Goal: Obtain resource: Download file/media

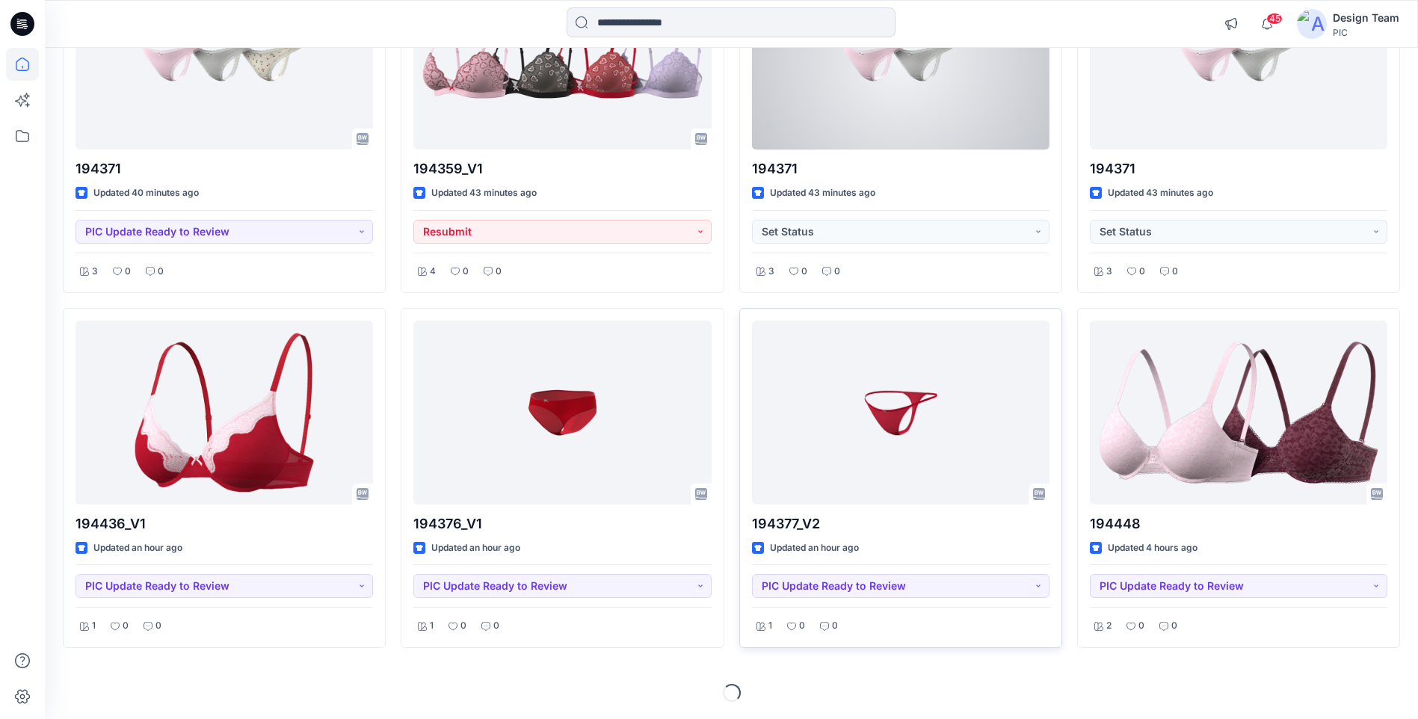
scroll to position [1675, 0]
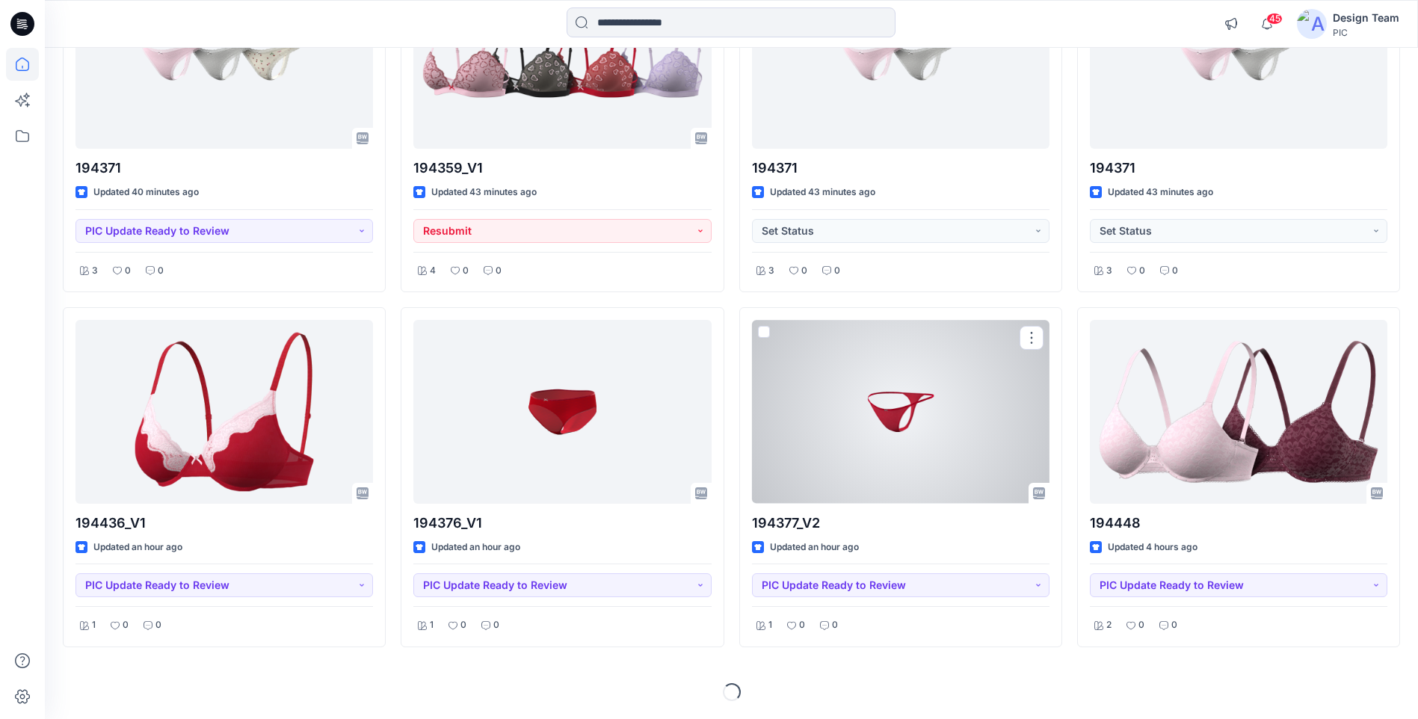
click at [897, 426] on div at bounding box center [900, 411] width 297 height 183
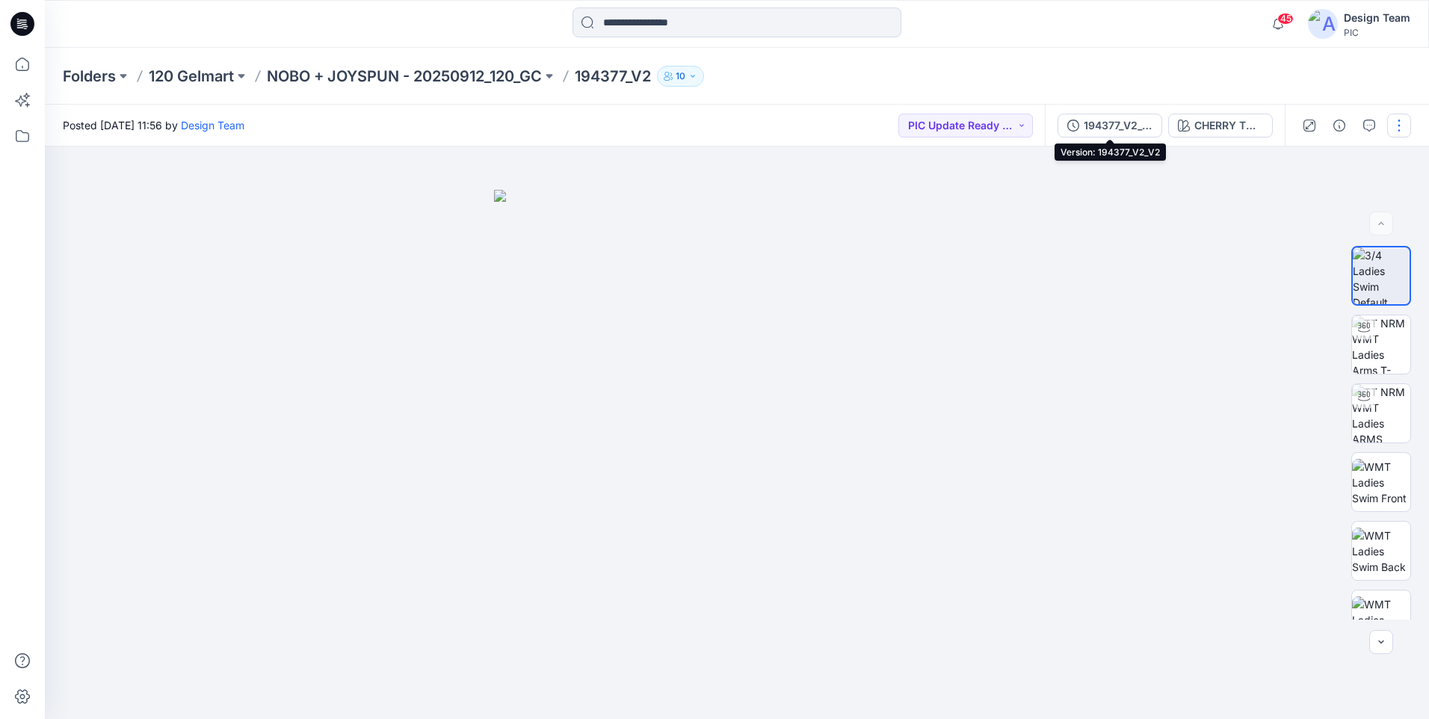
click at [1101, 126] on div "194377_V2_V2" at bounding box center [1118, 125] width 69 height 16
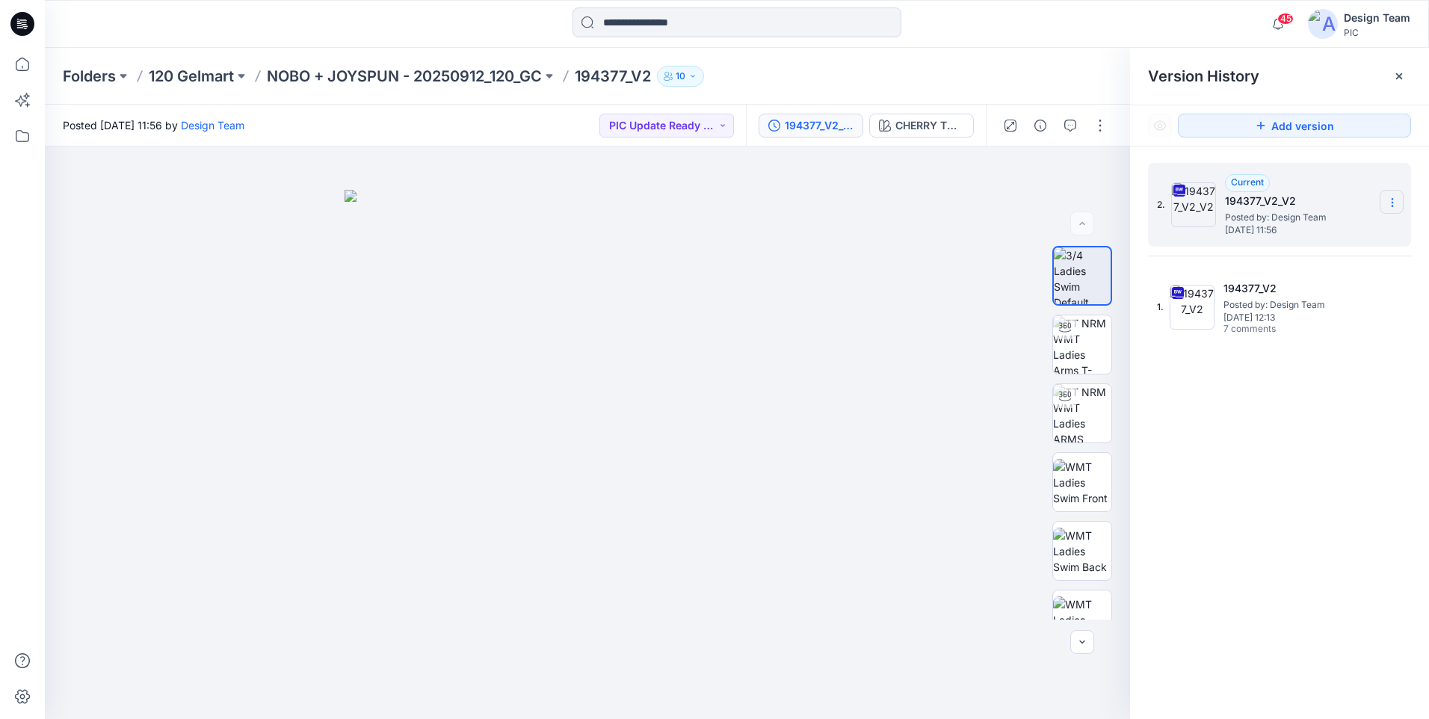
click at [1394, 205] on icon at bounding box center [1392, 203] width 12 height 12
click at [1323, 233] on span "Download Source BW File" at bounding box center [1317, 232] width 126 height 18
click at [31, 25] on icon at bounding box center [22, 24] width 24 height 24
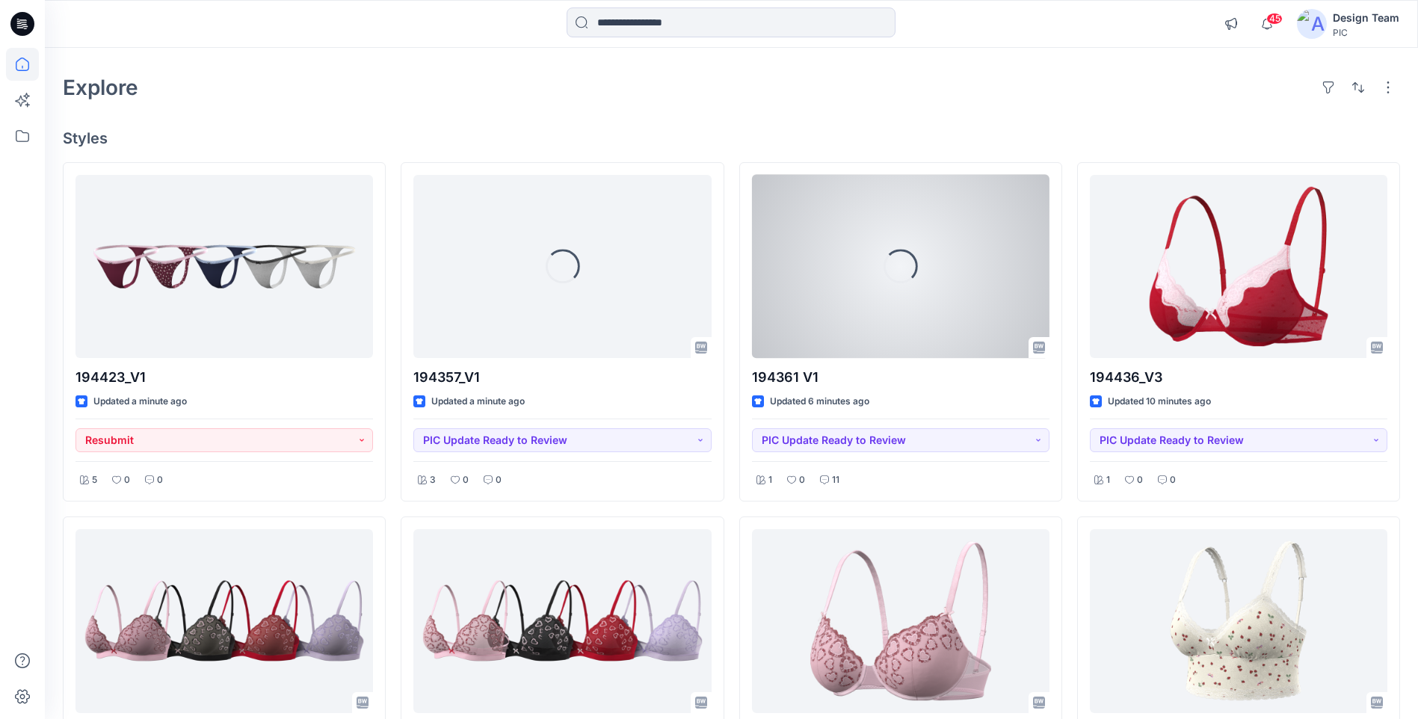
scroll to position [149, 0]
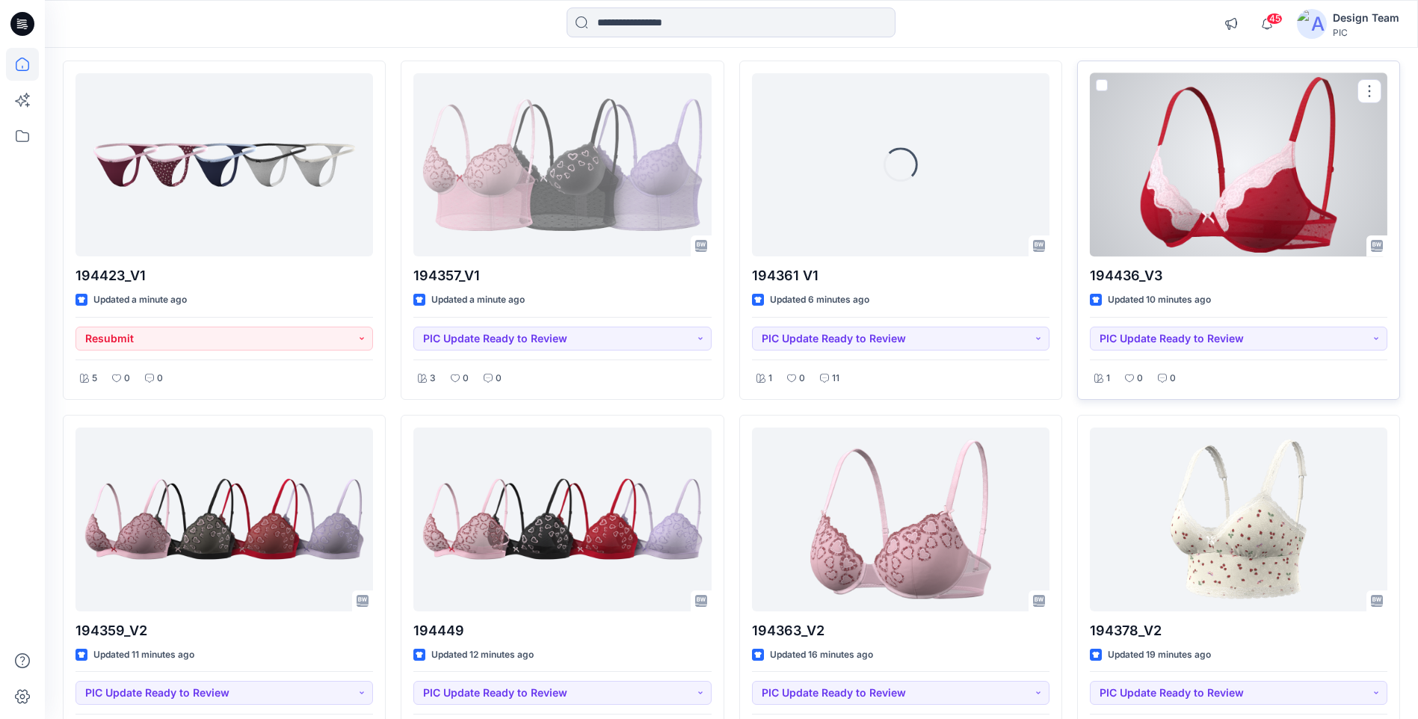
click at [1237, 183] on div at bounding box center [1238, 164] width 297 height 183
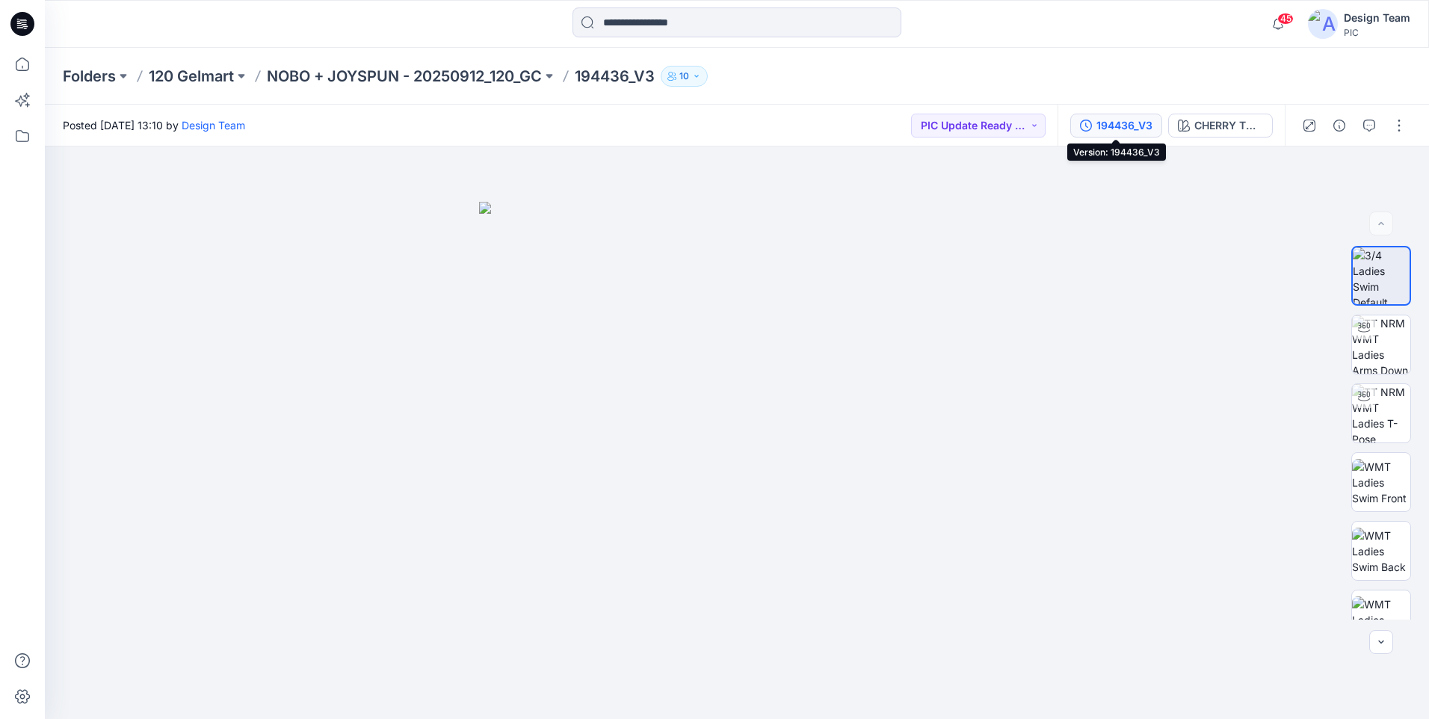
click at [1128, 126] on div "194436_V3" at bounding box center [1124, 125] width 56 height 16
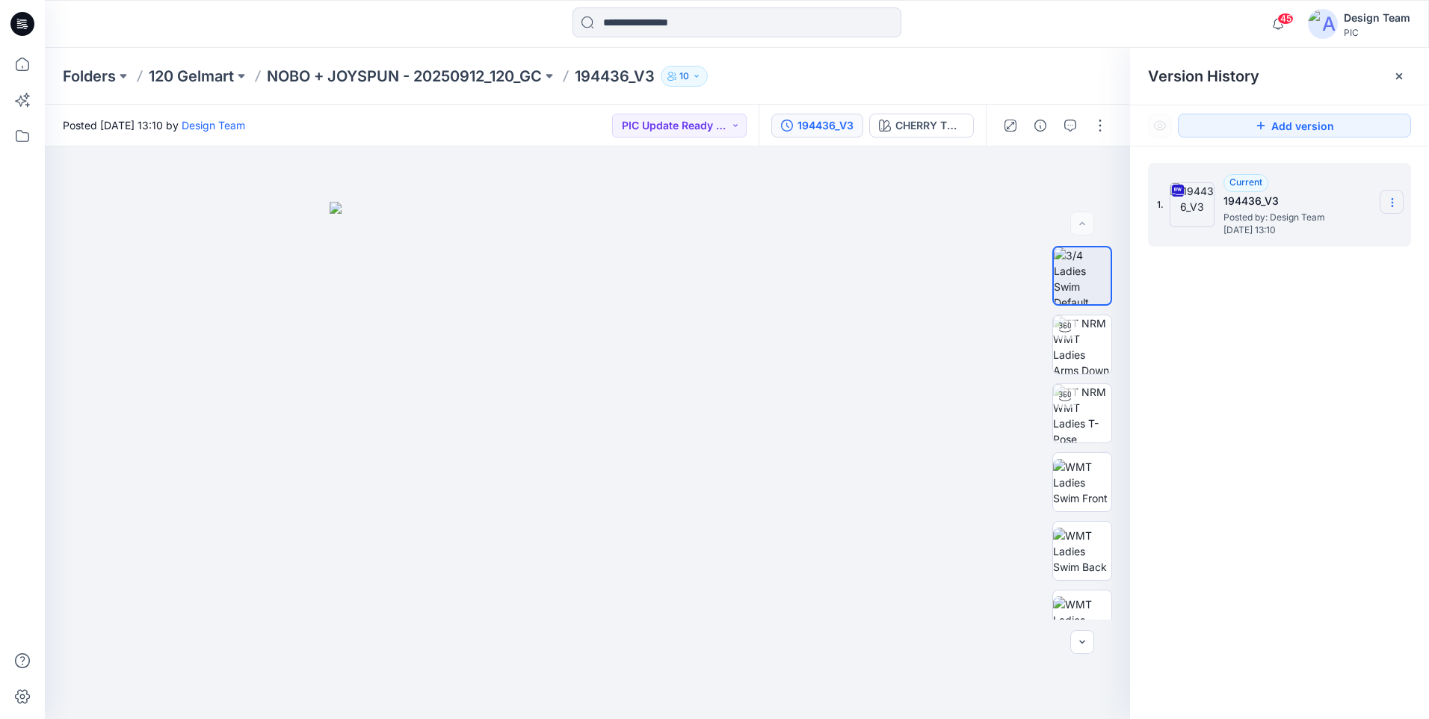
click at [1392, 195] on section at bounding box center [1391, 202] width 24 height 24
click at [1315, 232] on span "Download Source BW File" at bounding box center [1317, 232] width 126 height 18
click at [25, 23] on icon at bounding box center [22, 24] width 24 height 24
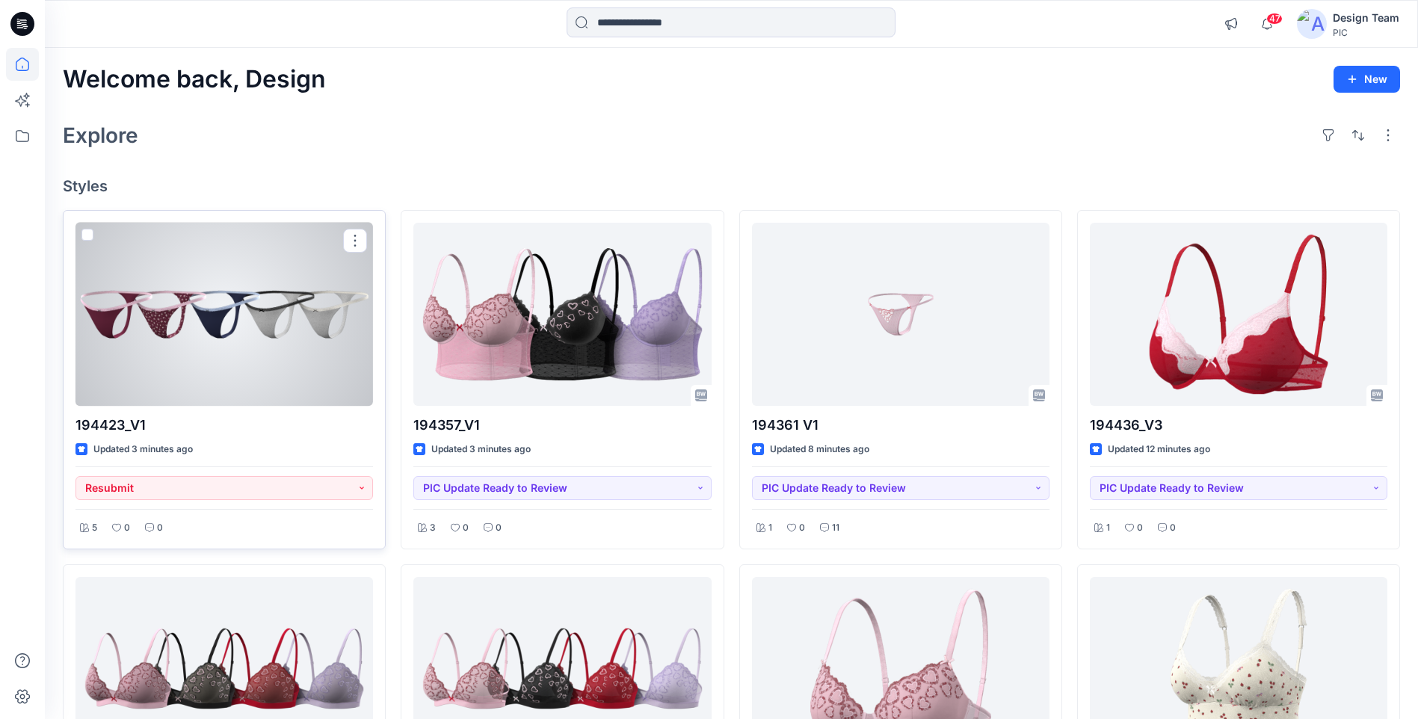
click at [248, 297] on div at bounding box center [223, 314] width 297 height 183
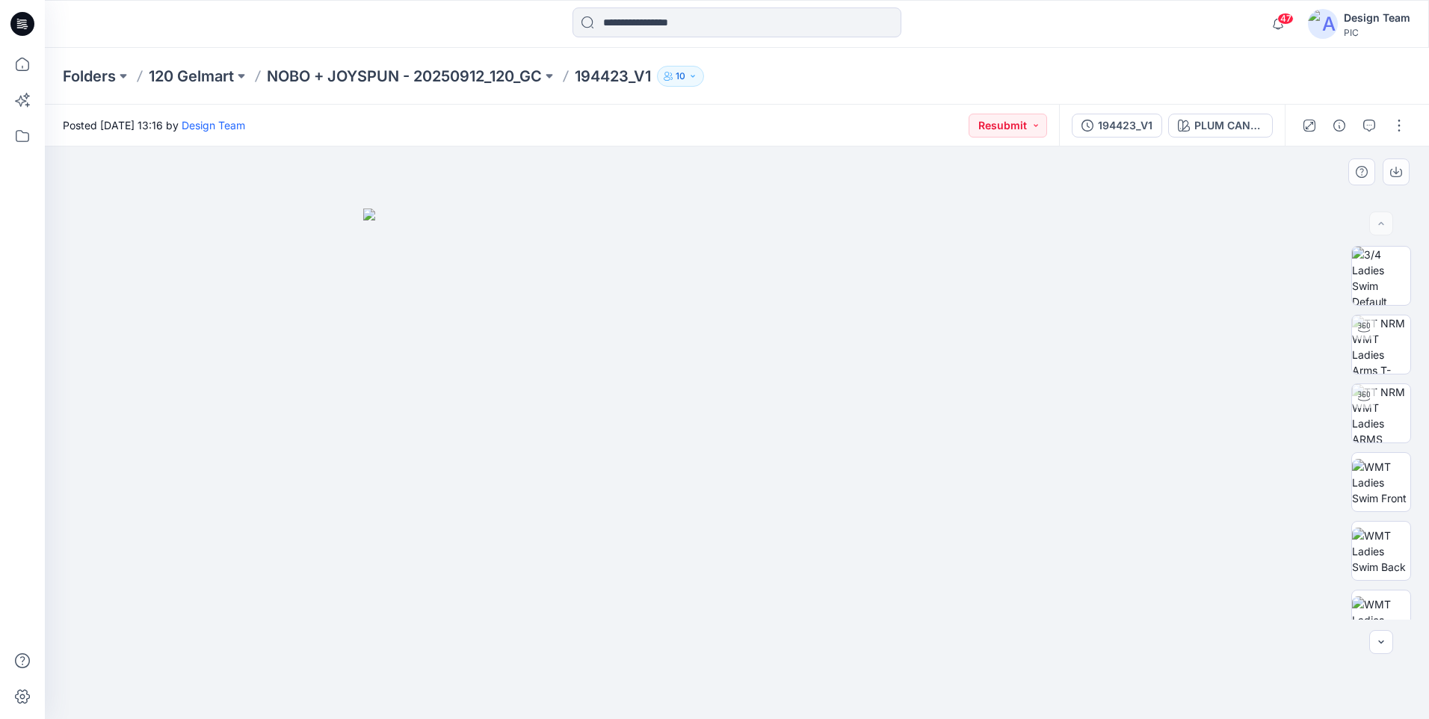
click at [533, 425] on img at bounding box center [736, 463] width 747 height 510
click at [12, 25] on icon at bounding box center [22, 24] width 24 height 24
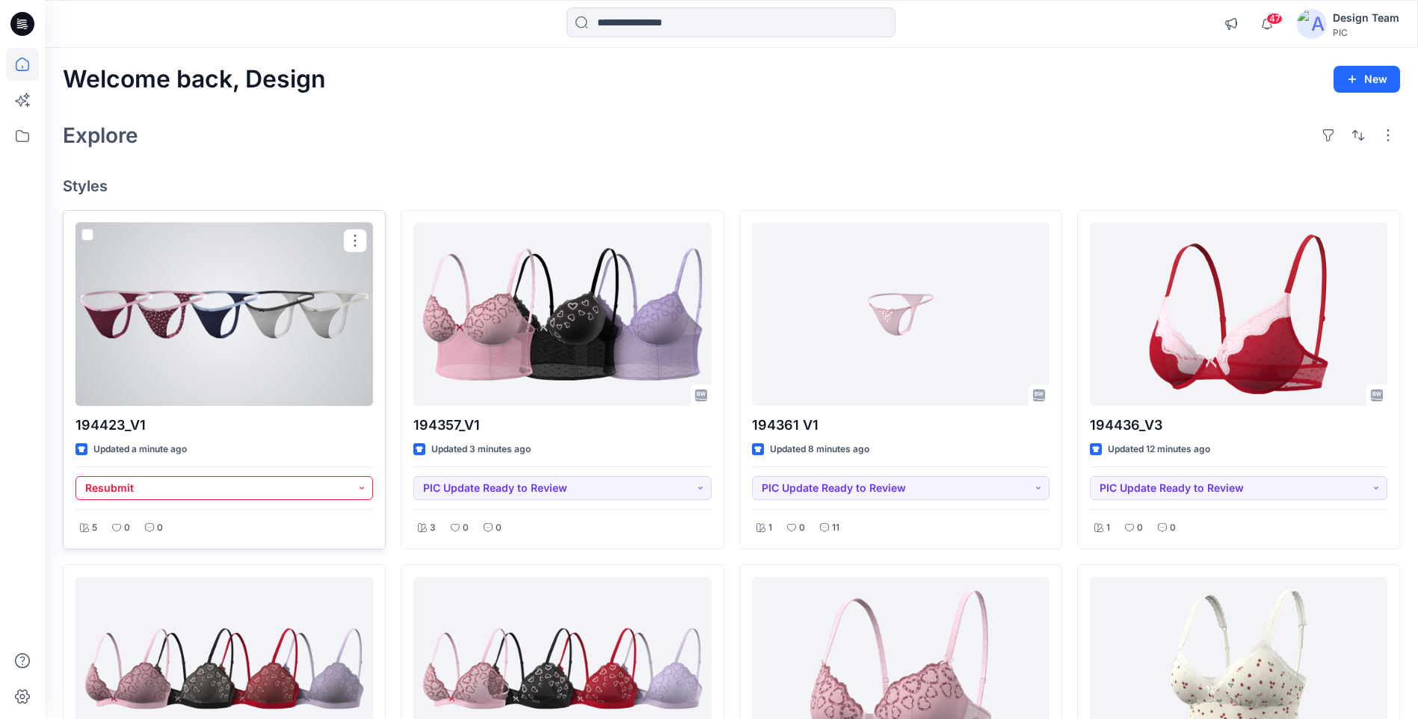
click at [306, 492] on button "Resubmit" at bounding box center [223, 488] width 297 height 24
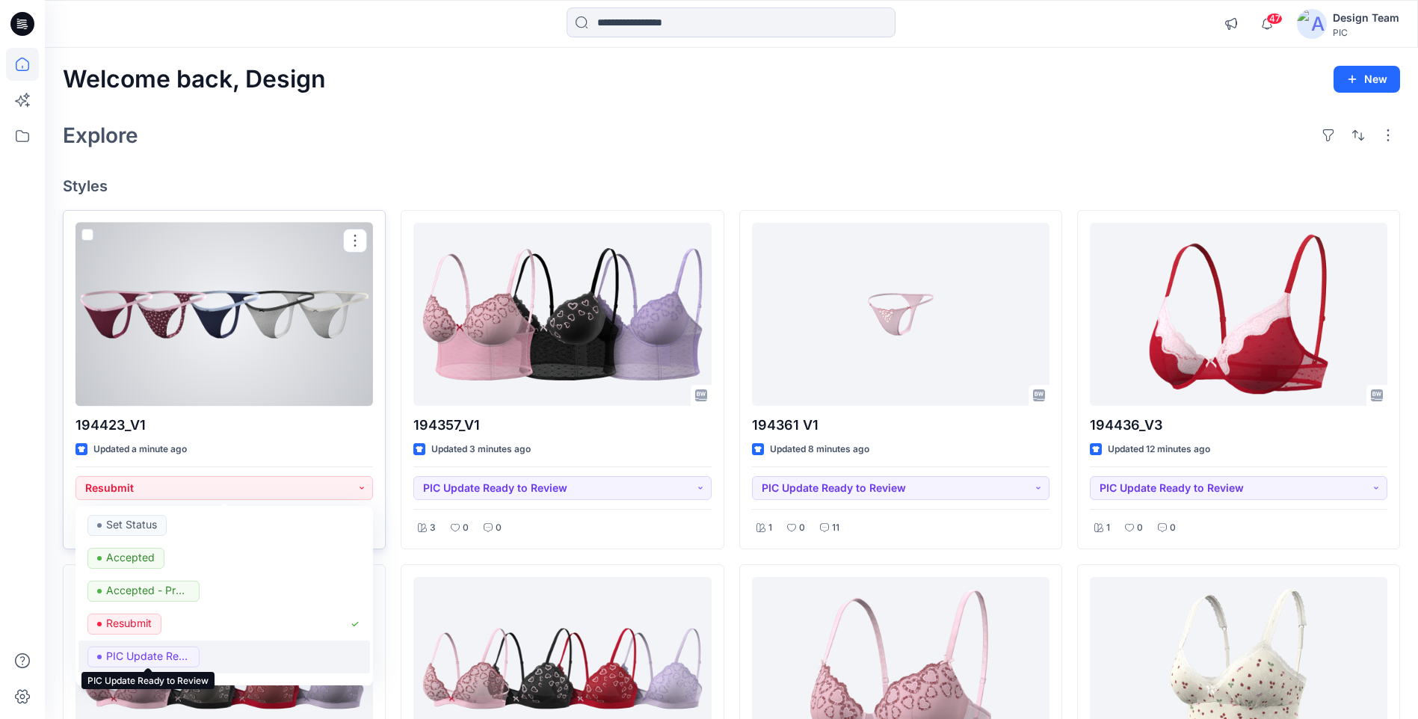
click at [166, 654] on p "PIC Update Ready to Review" at bounding box center [148, 655] width 84 height 19
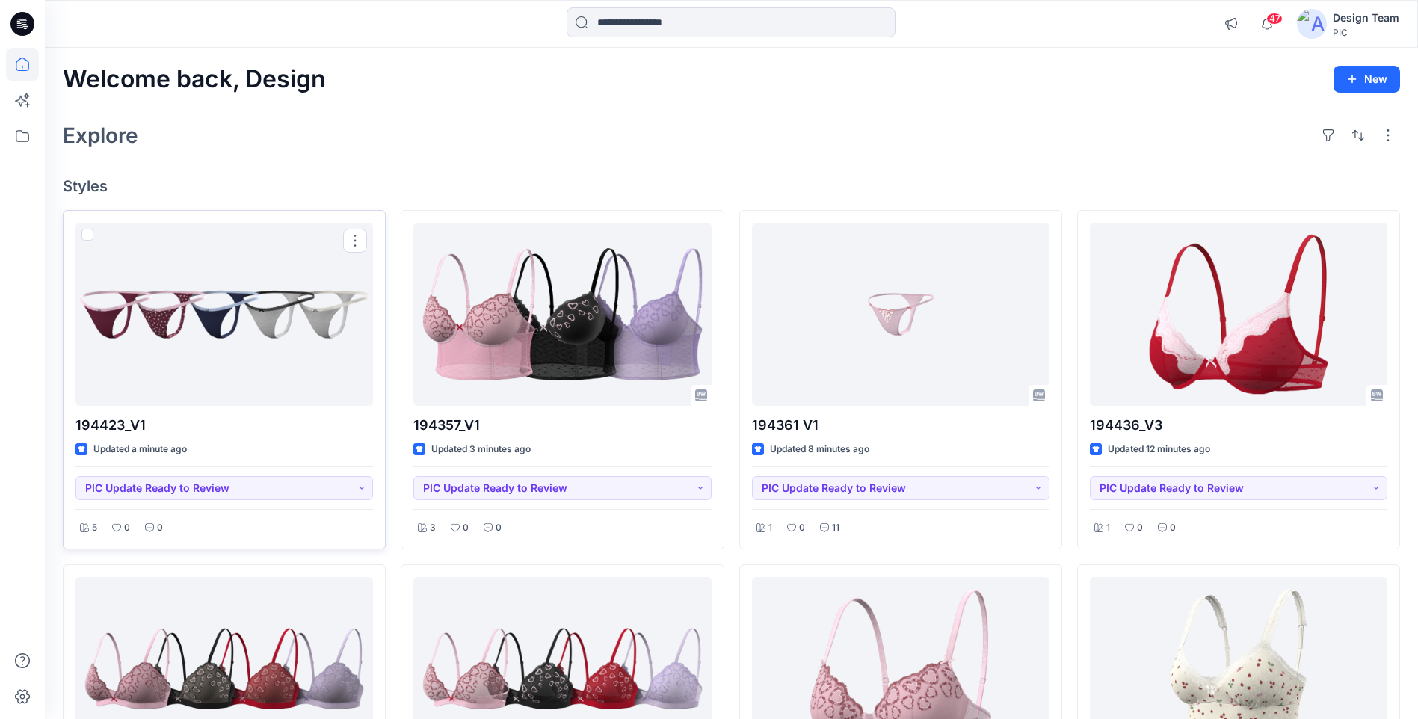
drag, startPoint x: 374, startPoint y: 163, endPoint x: 379, endPoint y: 149, distance: 14.2
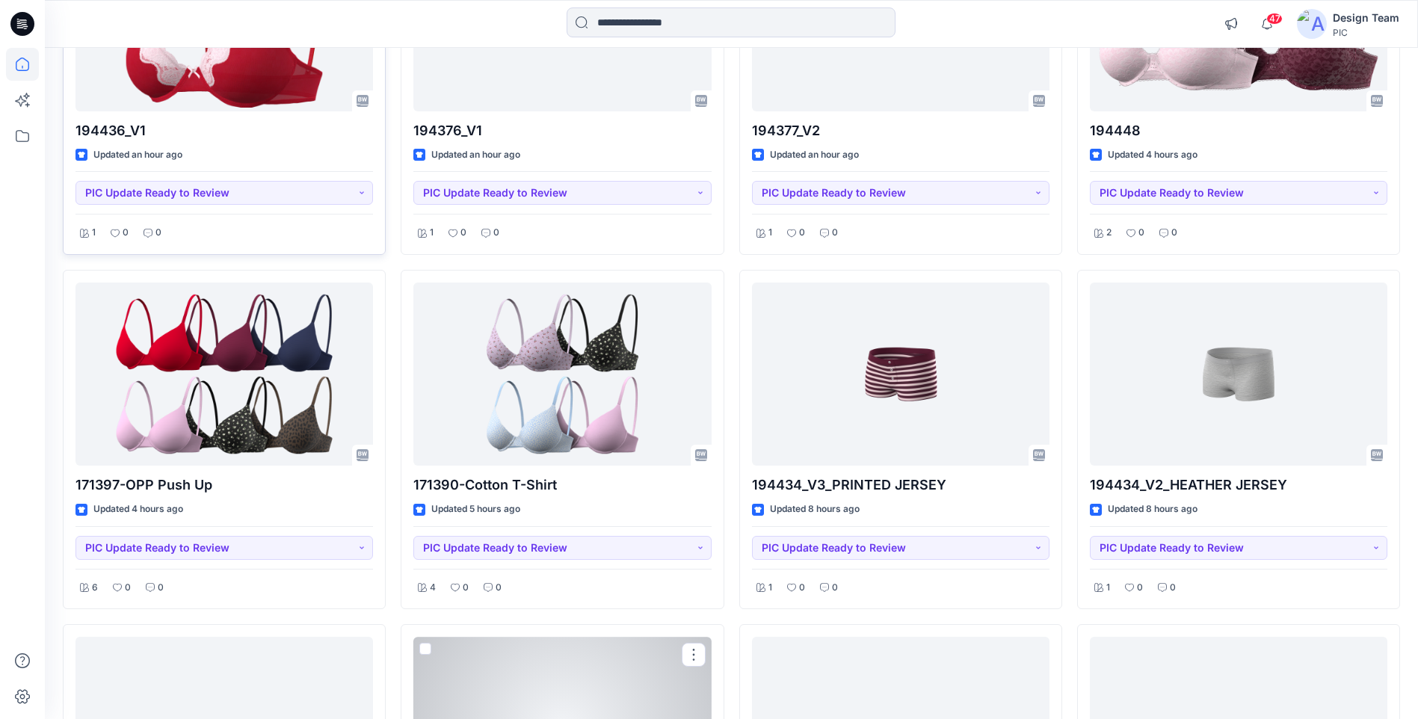
scroll to position [1917, 0]
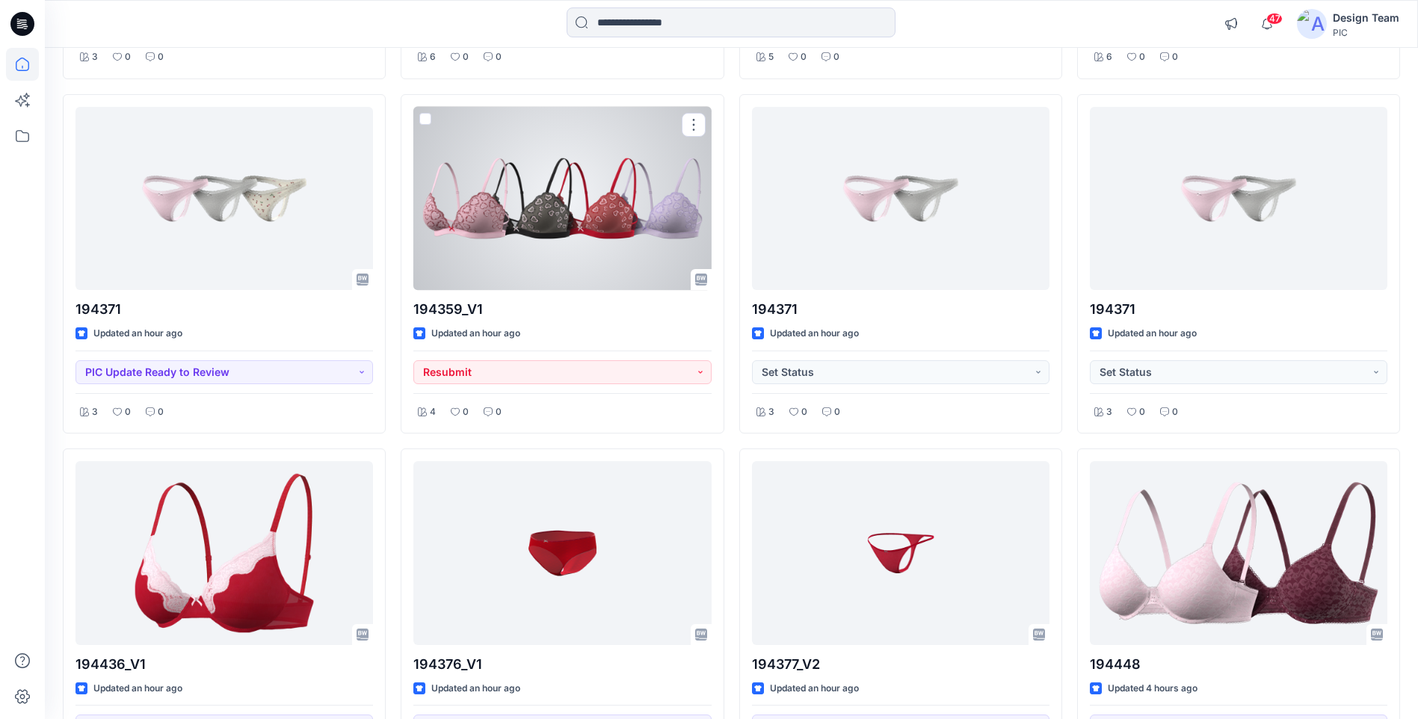
scroll to position [1675, 0]
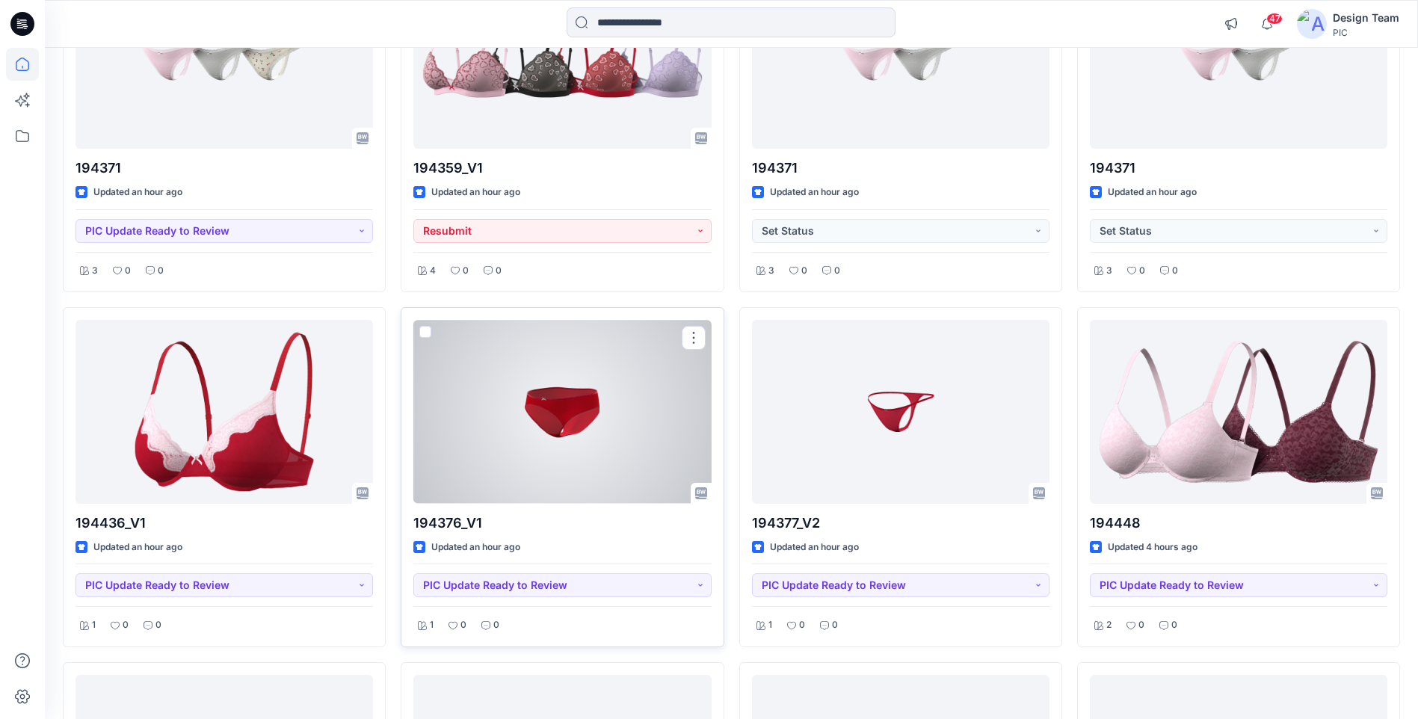
click at [566, 404] on div at bounding box center [561, 411] width 297 height 183
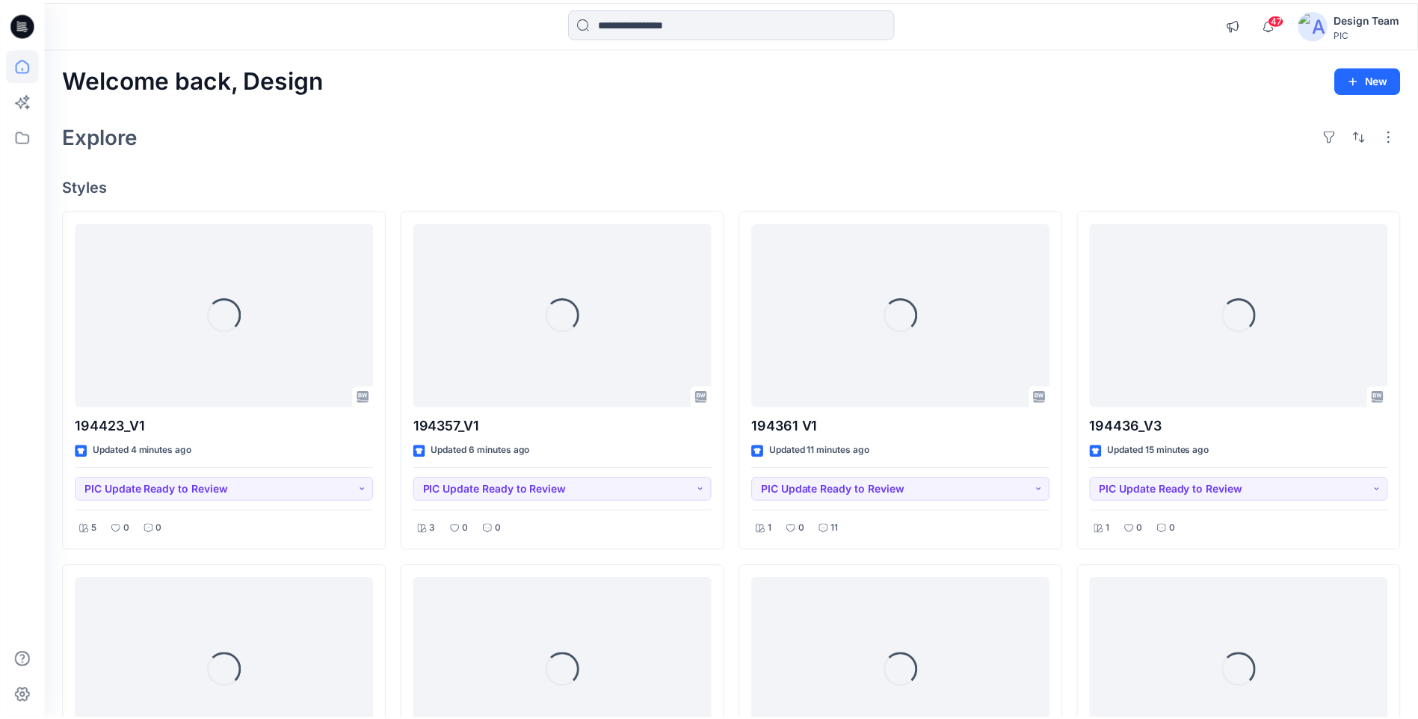
scroll to position [1675, 0]
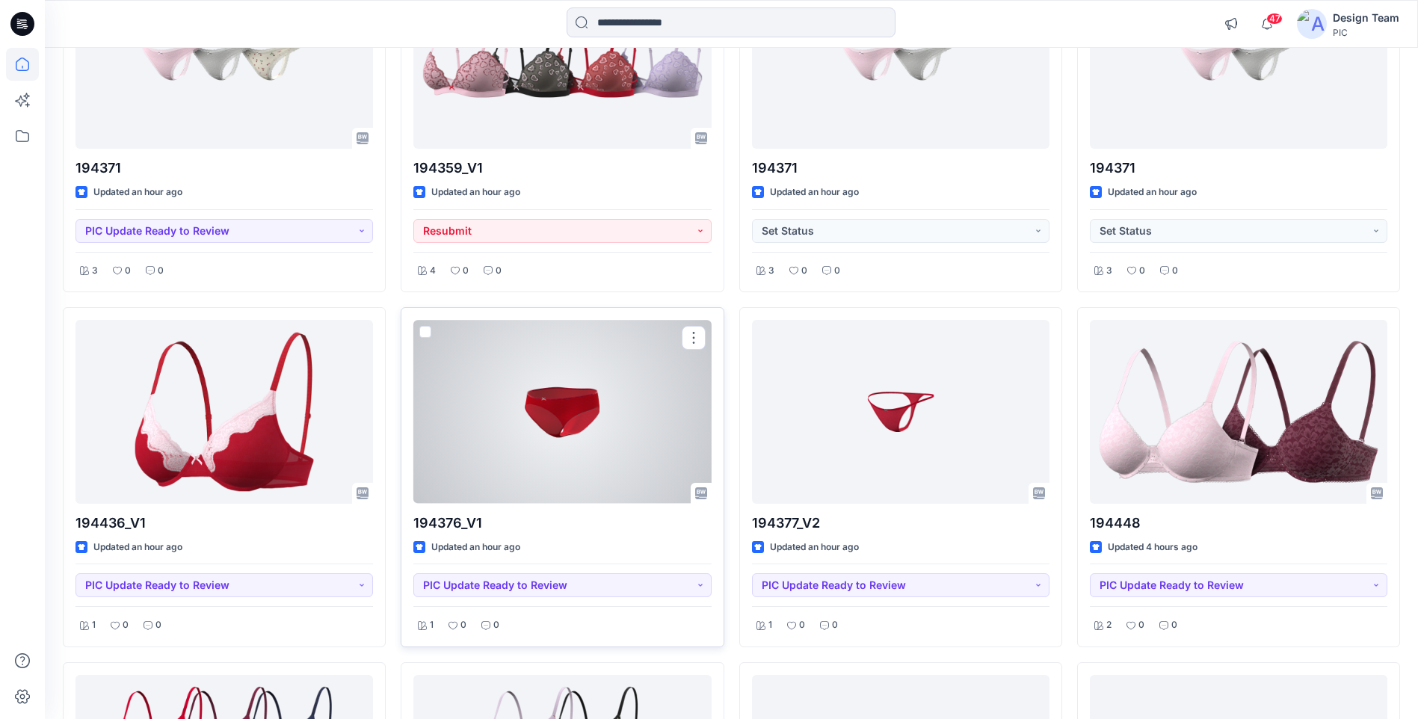
click at [608, 436] on div at bounding box center [561, 411] width 297 height 183
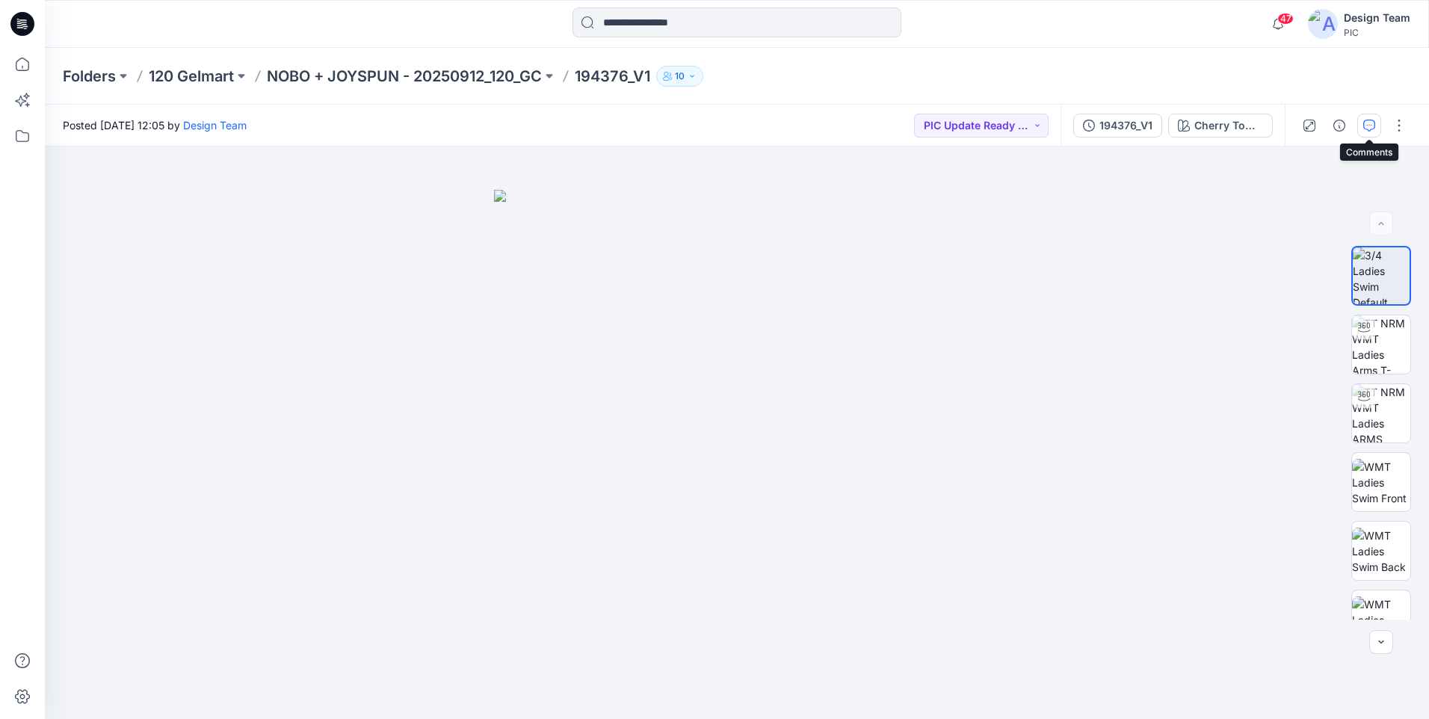
click at [1373, 129] on icon "button" at bounding box center [1369, 126] width 12 height 12
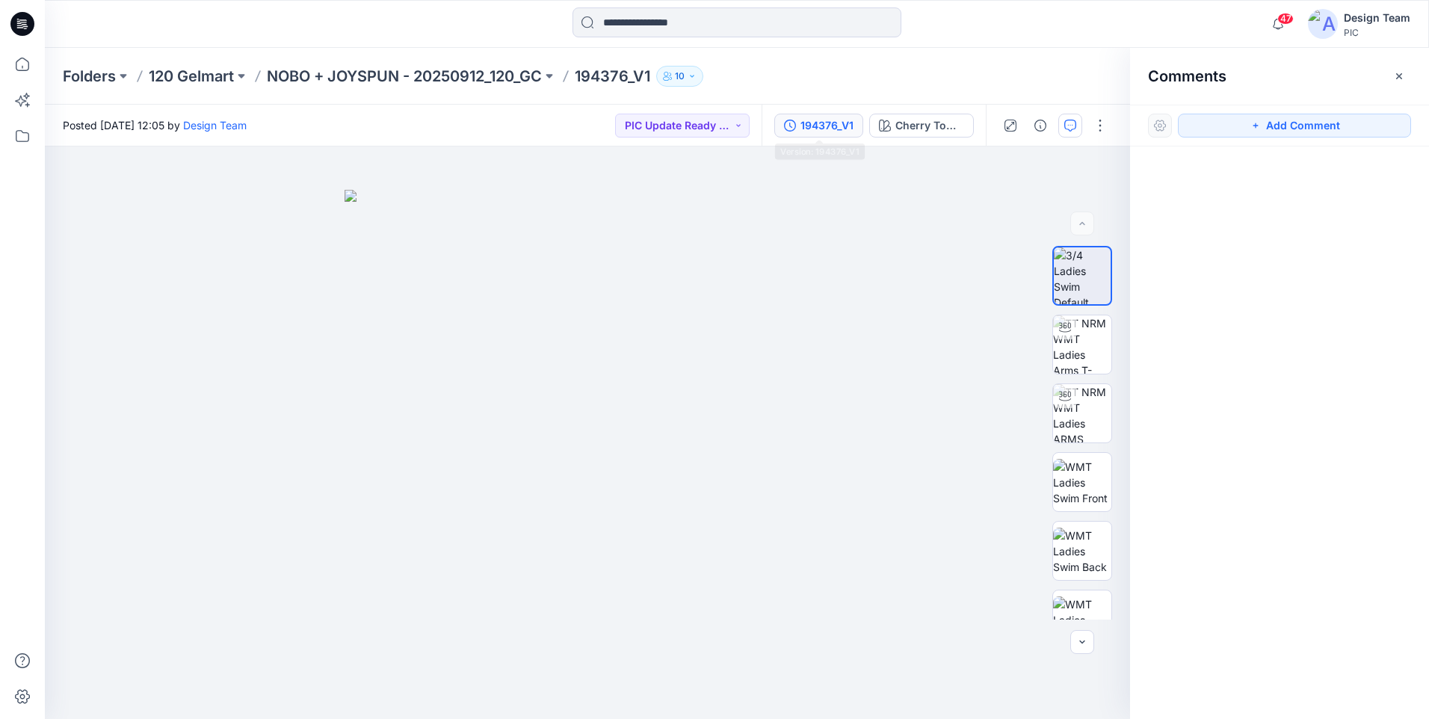
click at [844, 136] on button "194376_V1" at bounding box center [818, 126] width 89 height 24
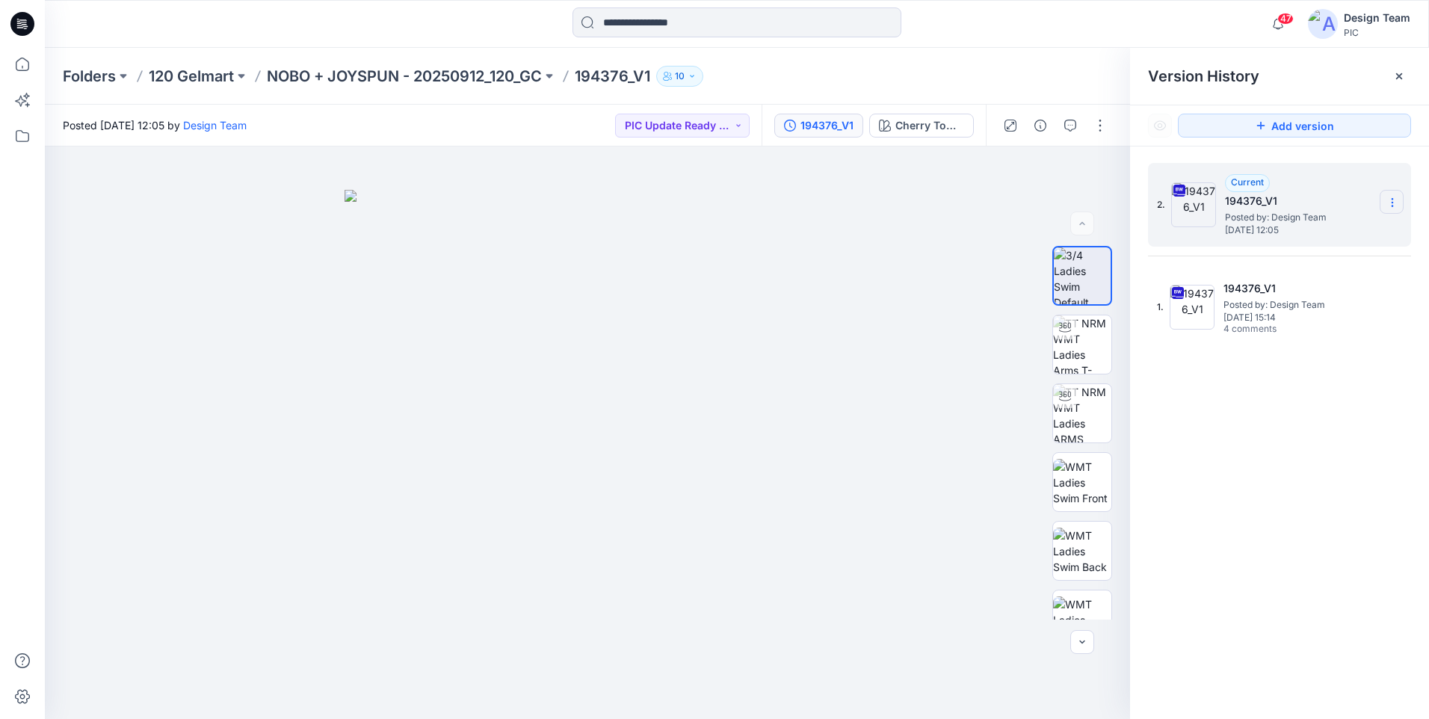
click at [1390, 202] on icon at bounding box center [1392, 203] width 12 height 12
click at [1319, 234] on span "Download Source BW File" at bounding box center [1317, 232] width 126 height 18
click at [528, 418] on img at bounding box center [587, 454] width 486 height 529
click at [22, 10] on icon at bounding box center [22, 24] width 24 height 48
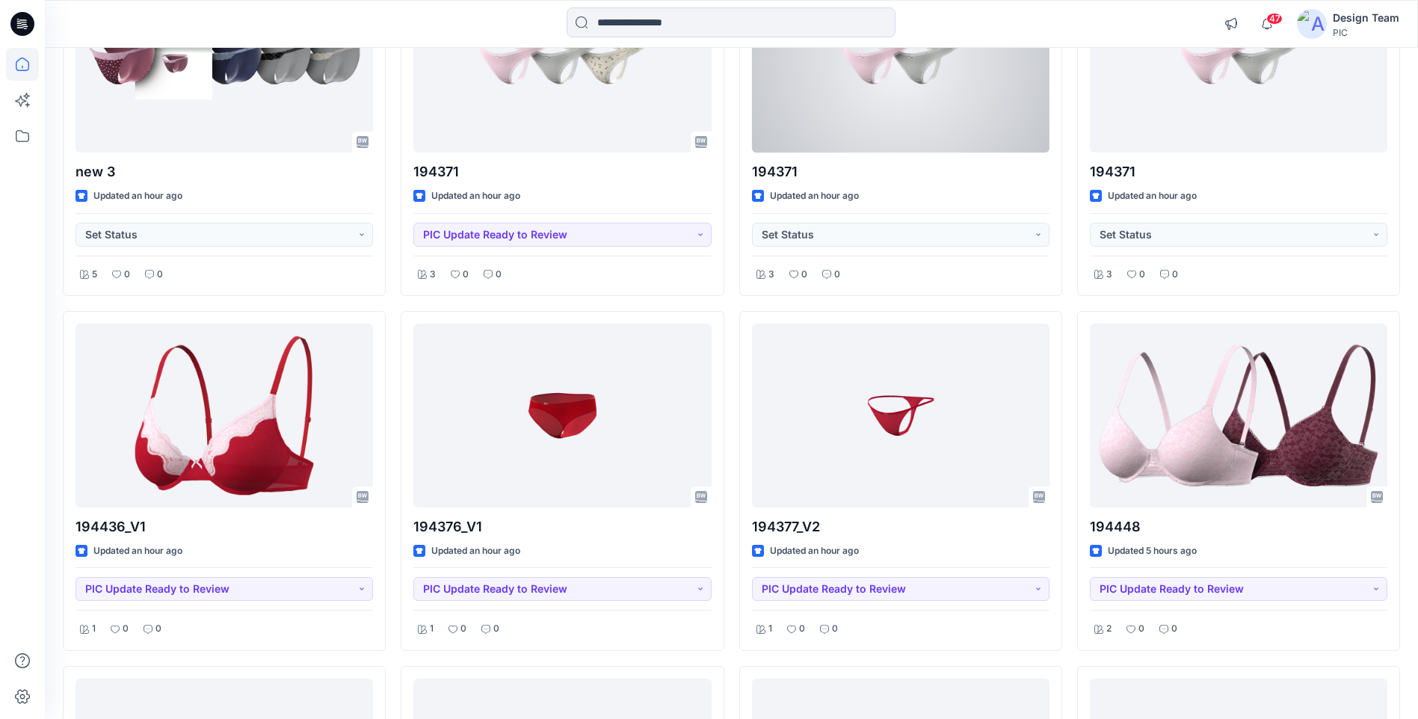
scroll to position [1675, 0]
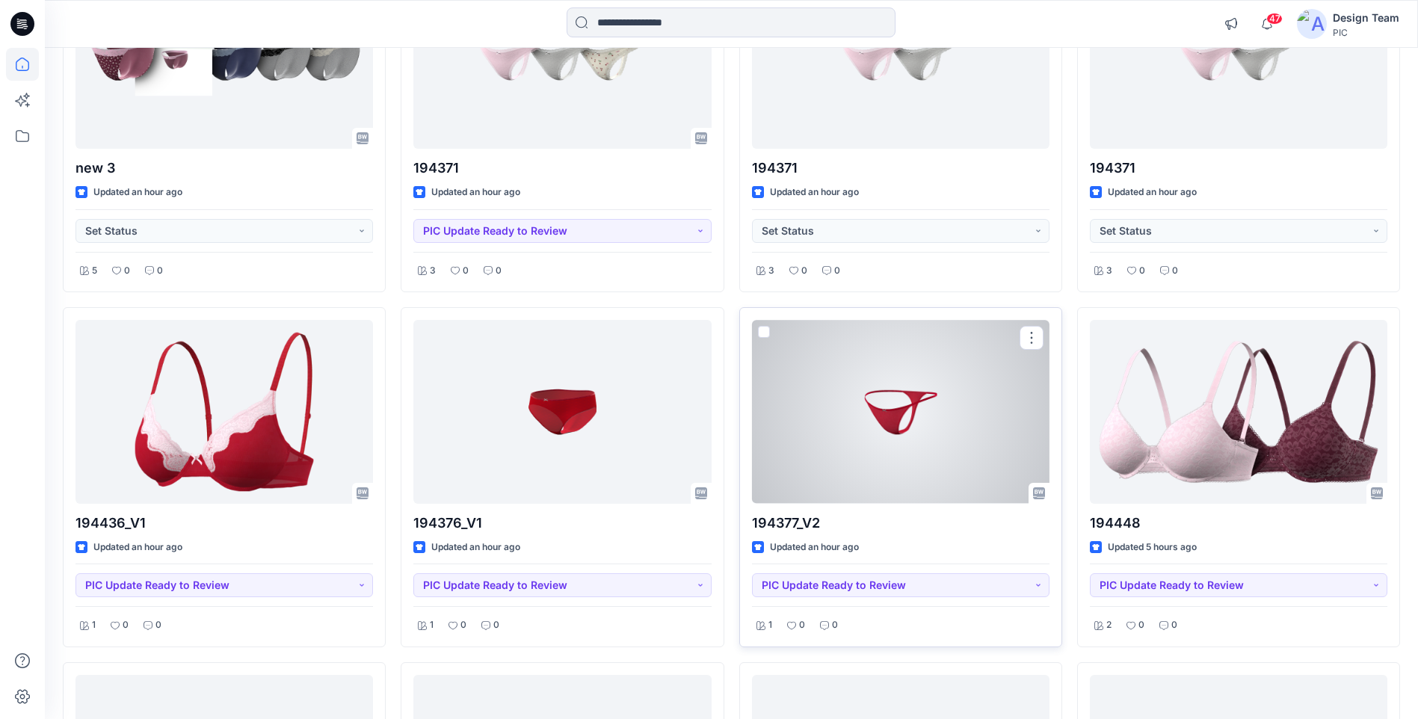
click at [915, 433] on div at bounding box center [900, 411] width 297 height 183
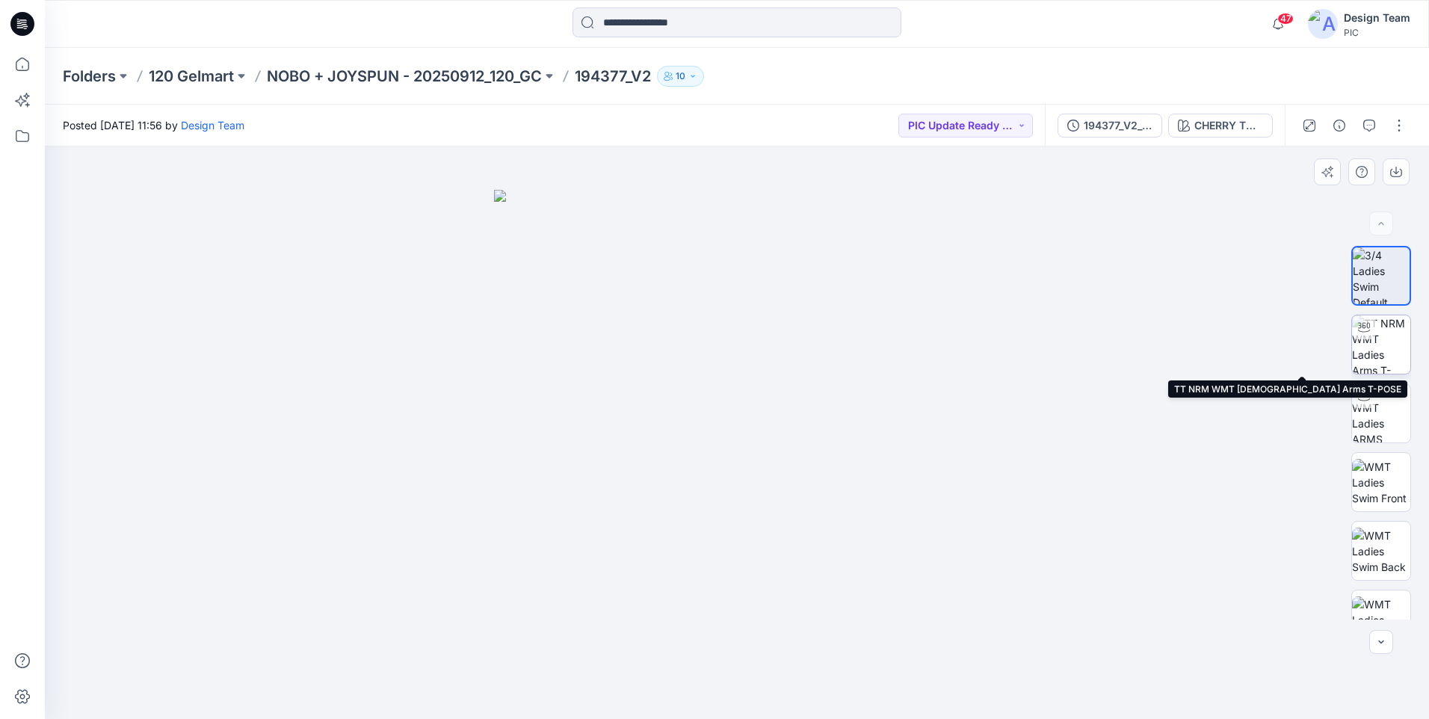
click at [1372, 350] on img at bounding box center [1381, 344] width 58 height 58
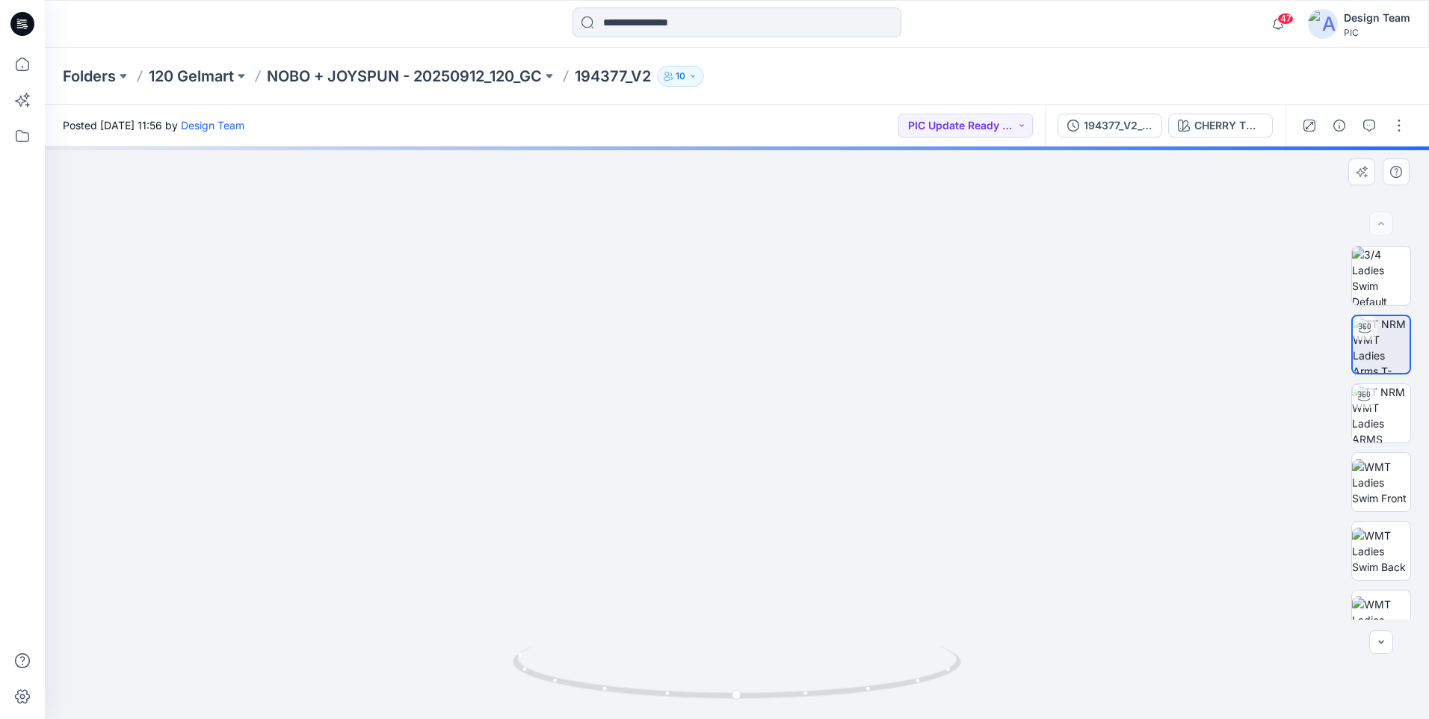
drag, startPoint x: 708, startPoint y: 507, endPoint x: 738, endPoint y: 347, distance: 162.1
click at [762, 306] on img at bounding box center [737, 175] width 1223 height 1087
drag, startPoint x: 745, startPoint y: 316, endPoint x: 749, endPoint y: 395, distance: 78.6
click at [749, 395] on img at bounding box center [740, 110] width 1457 height 1218
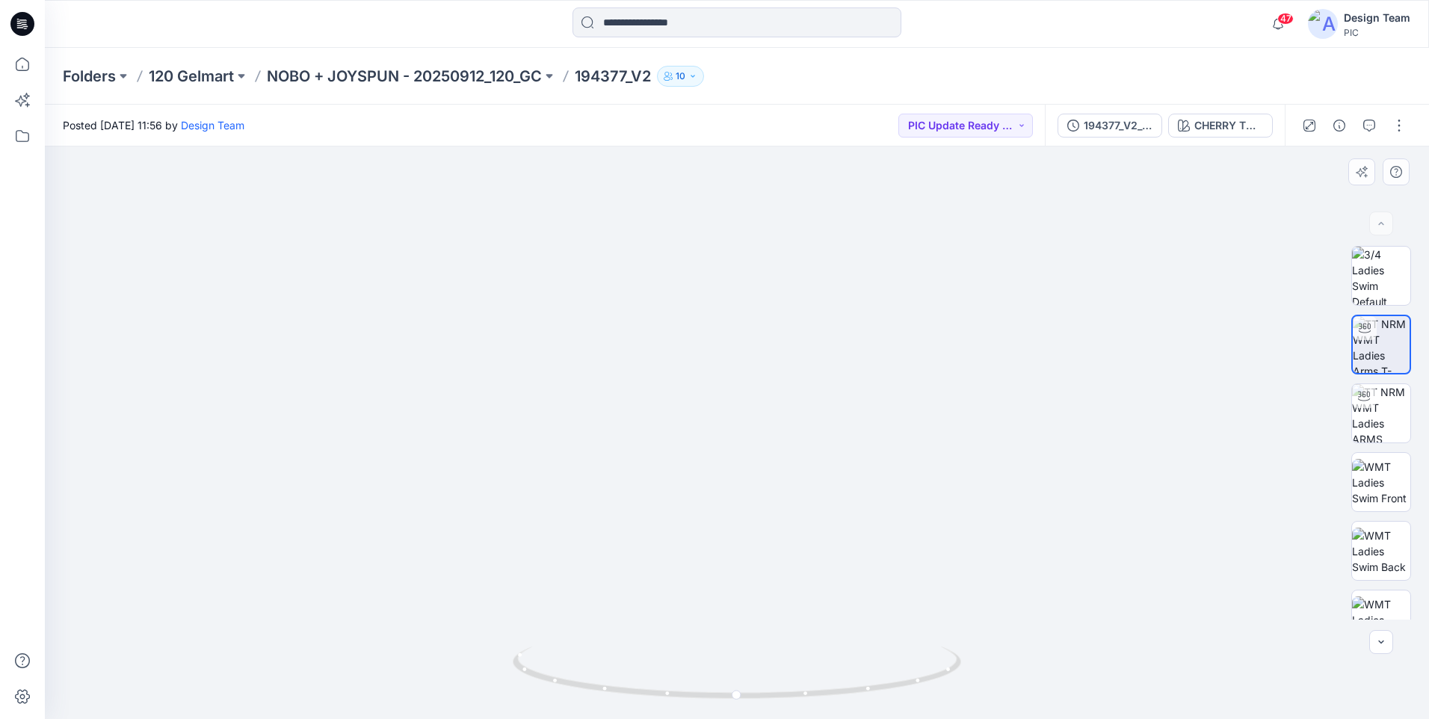
drag, startPoint x: 742, startPoint y: 303, endPoint x: 743, endPoint y: 355, distance: 51.6
click at [743, 355] on img at bounding box center [737, 135] width 1457 height 1167
click at [22, 21] on icon at bounding box center [22, 24] width 24 height 24
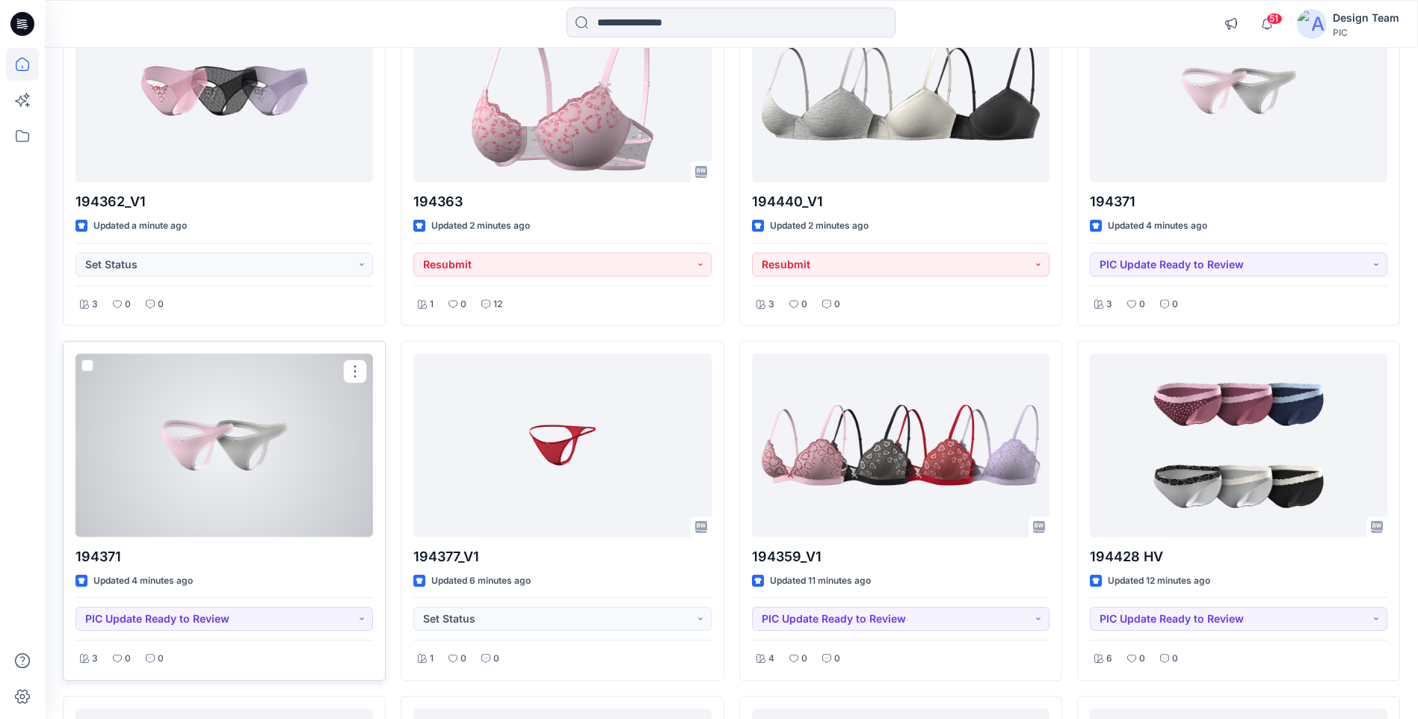
scroll to position [224, 0]
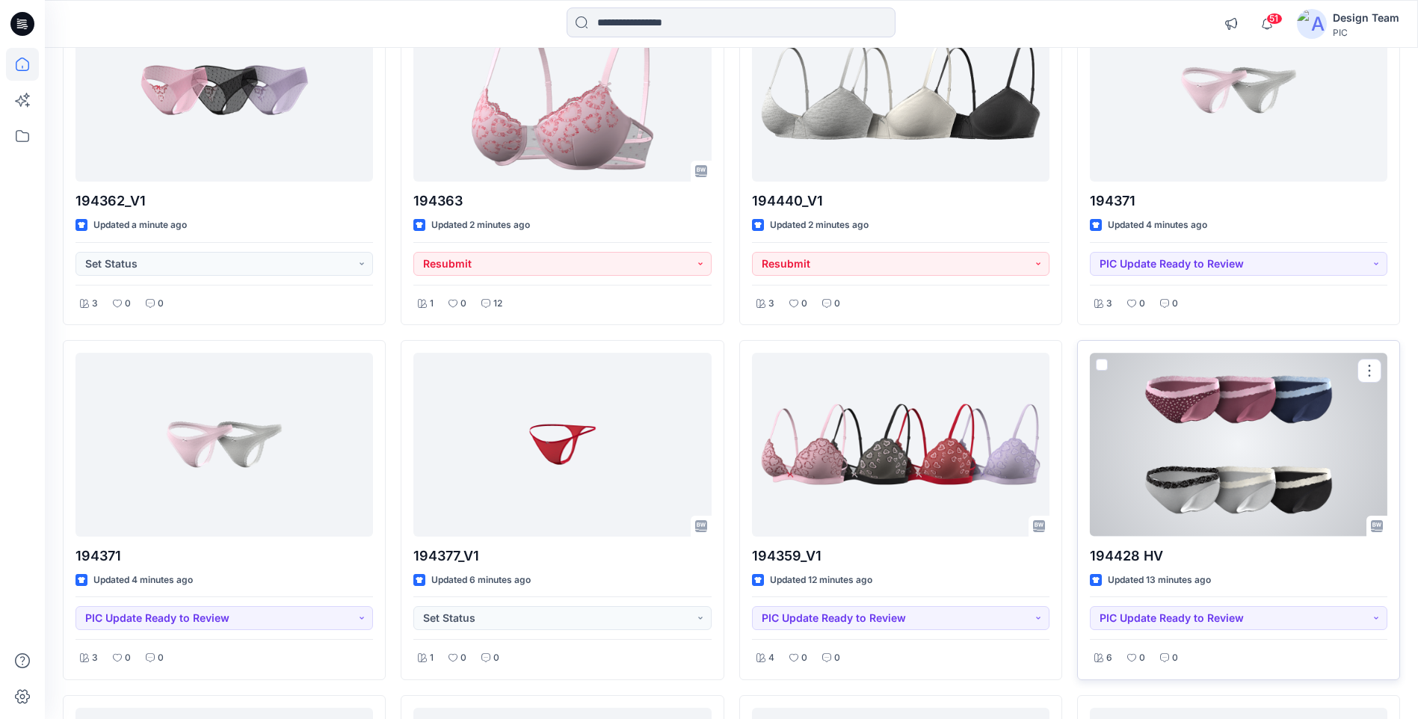
click at [1234, 442] on div at bounding box center [1238, 444] width 297 height 183
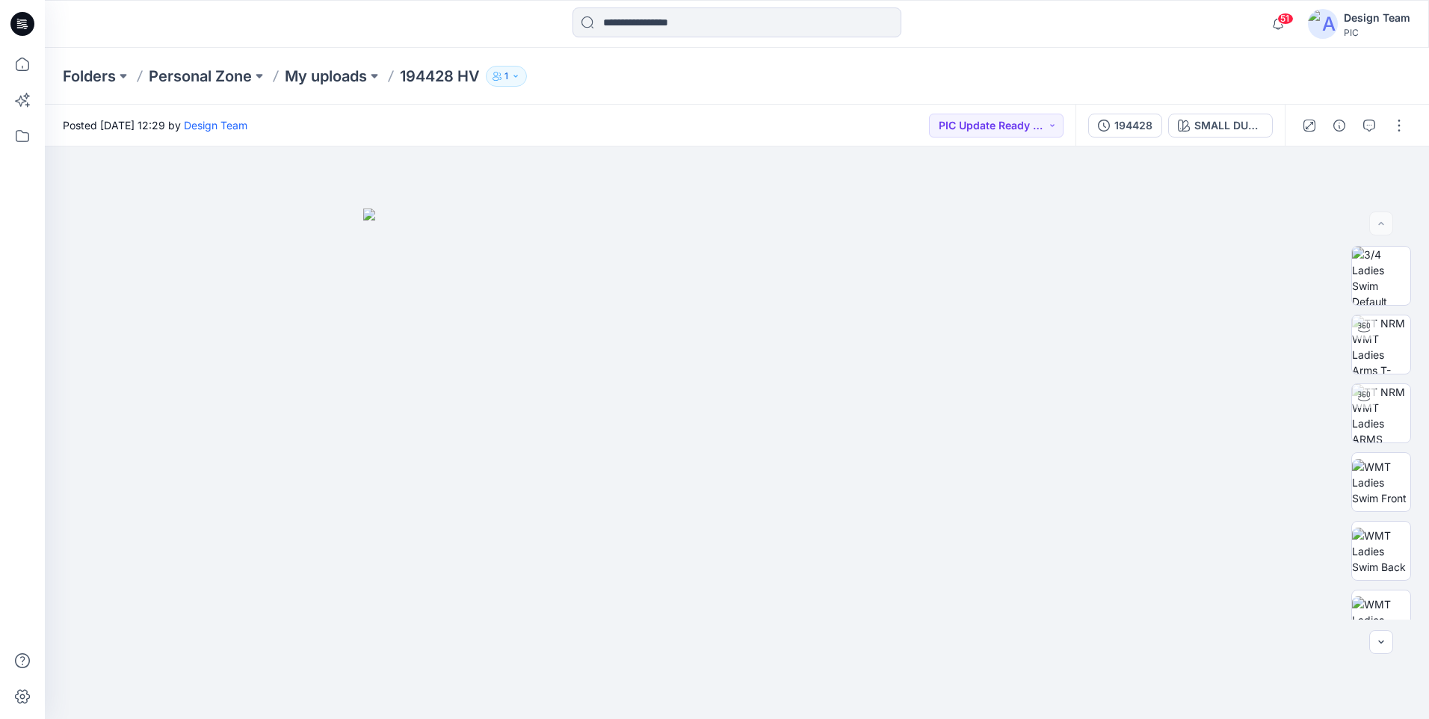
click at [25, 25] on icon at bounding box center [22, 24] width 24 height 24
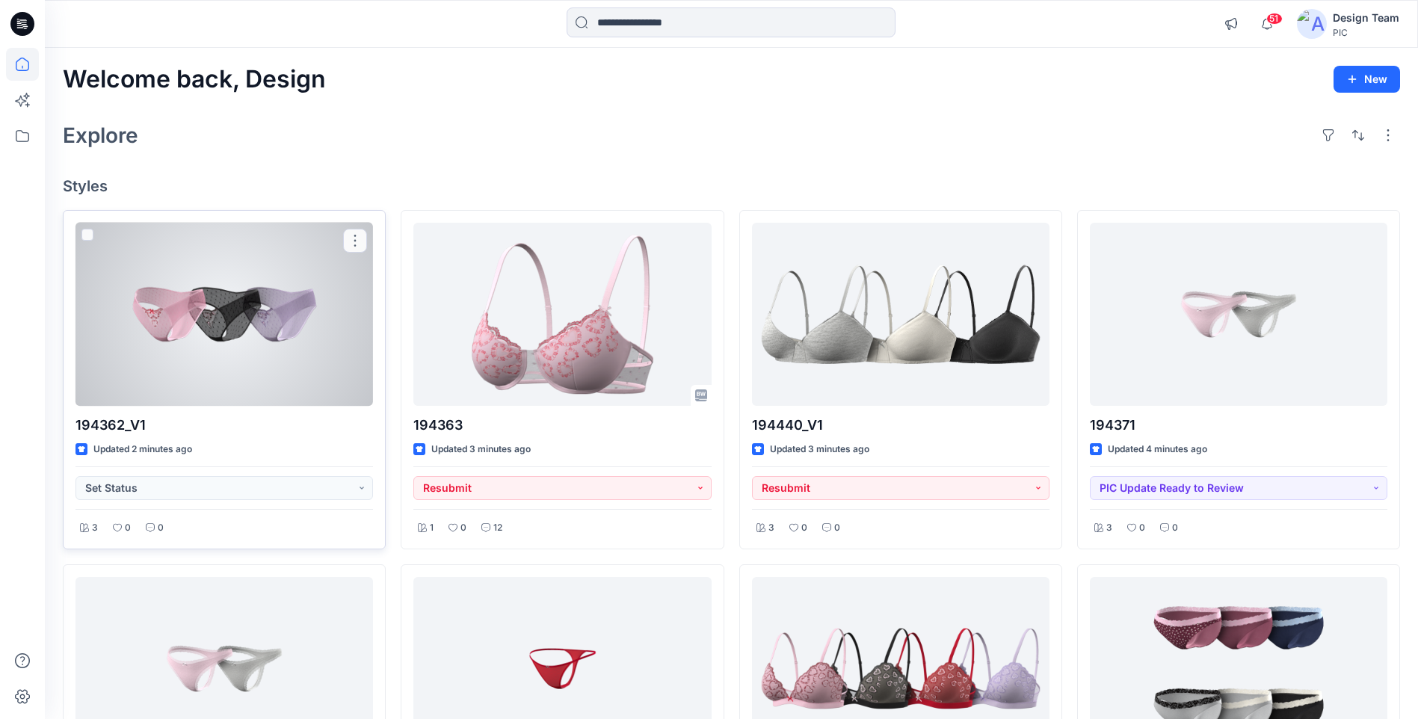
click at [235, 304] on div at bounding box center [223, 314] width 297 height 183
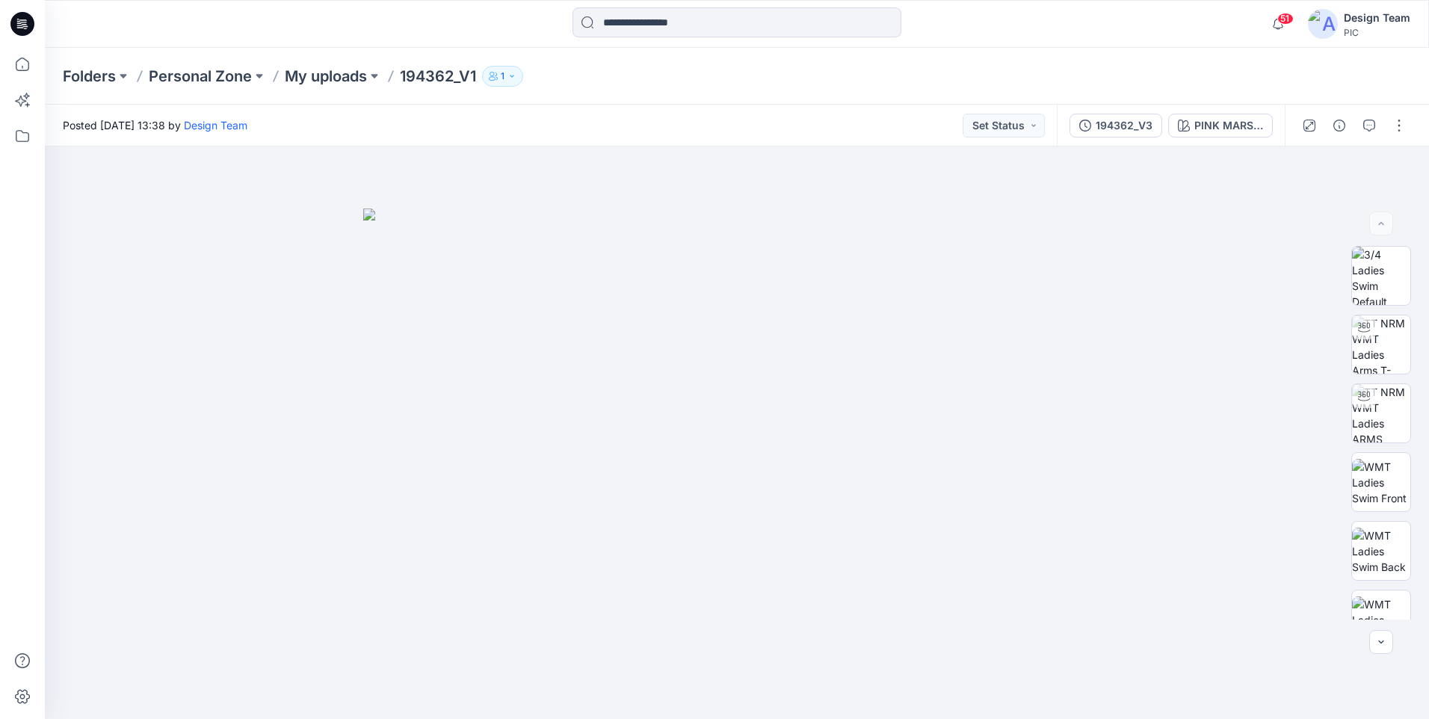
click at [21, 23] on icon at bounding box center [19, 23] width 4 height 1
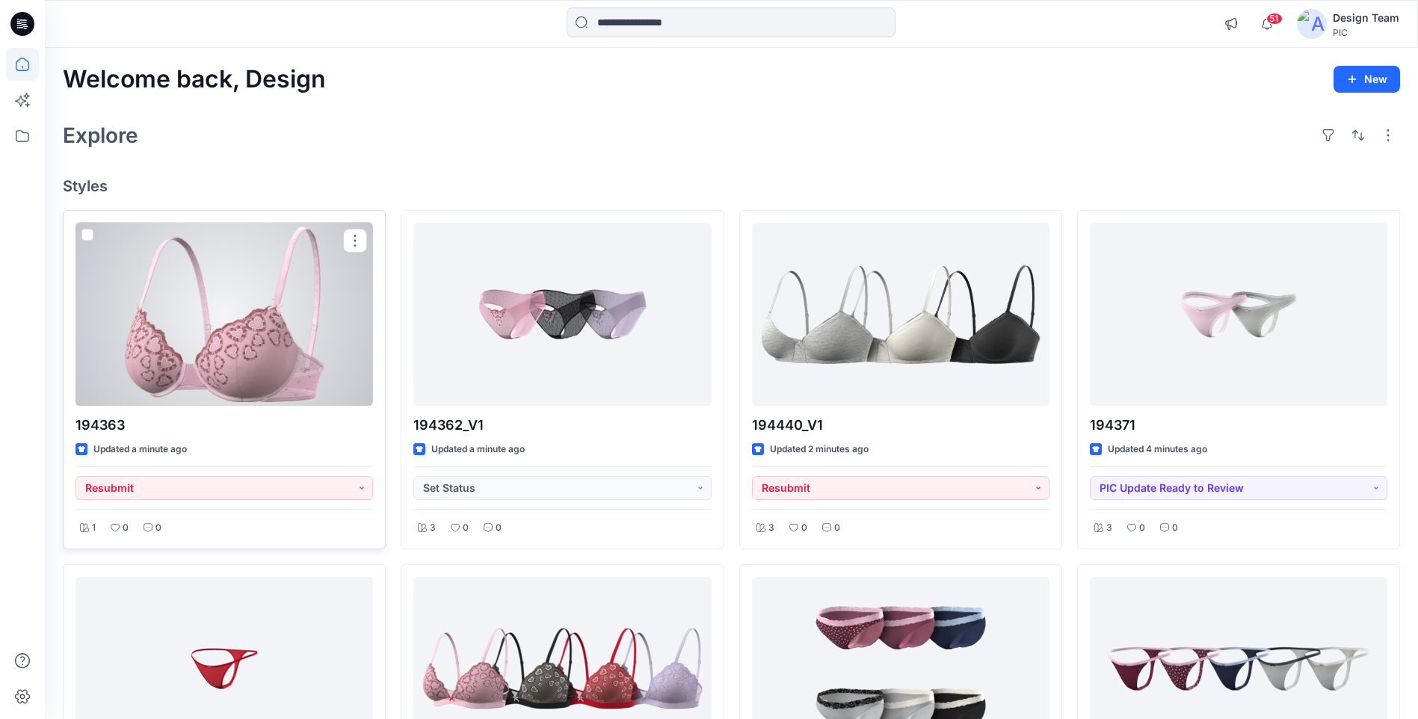
click at [228, 326] on div at bounding box center [223, 314] width 297 height 183
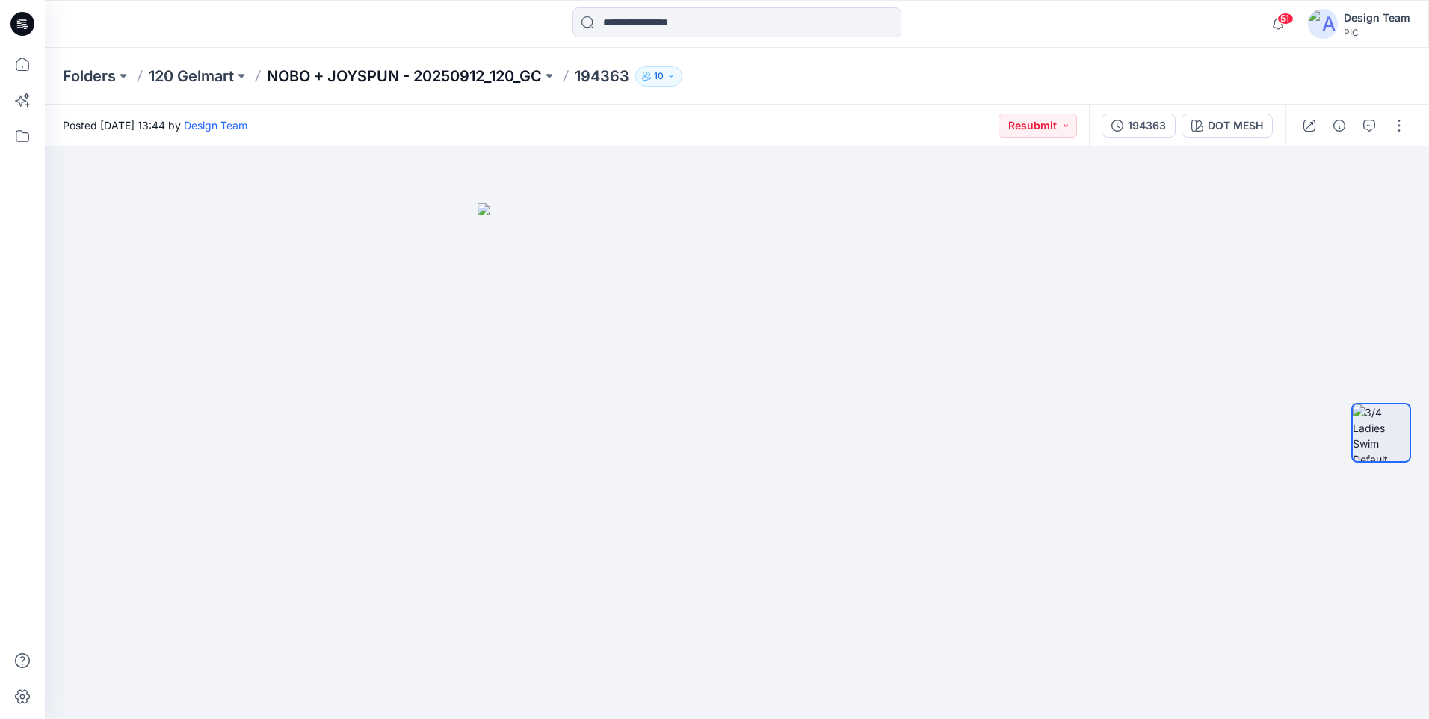
click at [330, 75] on p "NOBO + JOYSPUN - 20250912_120_GC" at bounding box center [404, 76] width 275 height 21
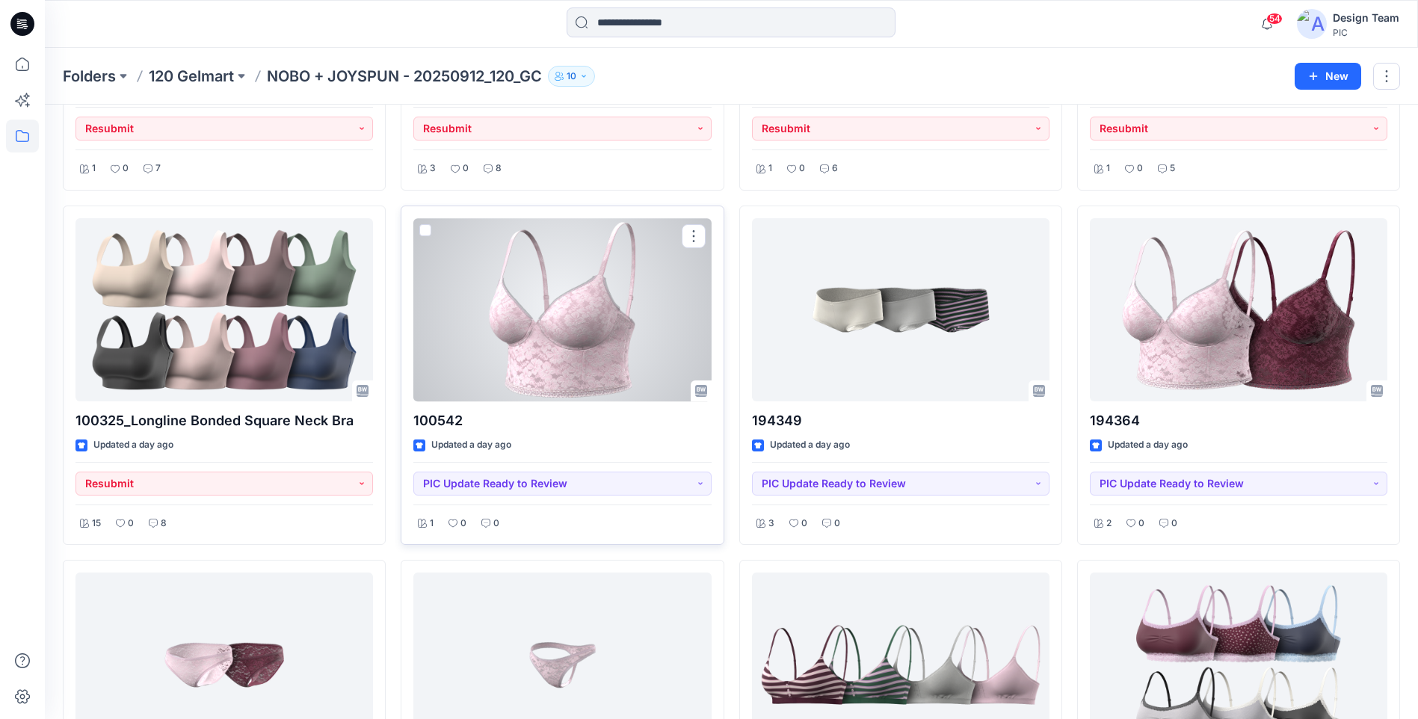
scroll to position [3053, 0]
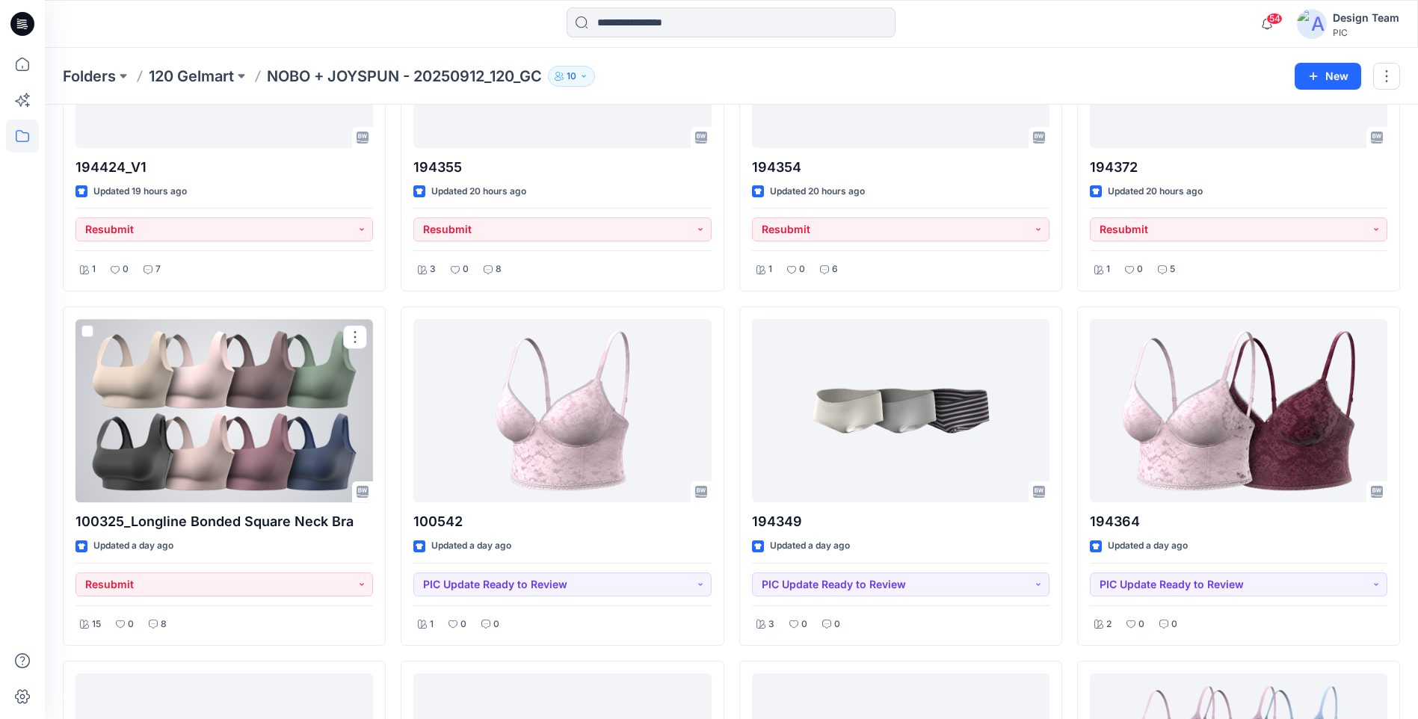
click at [244, 442] on div at bounding box center [223, 410] width 297 height 183
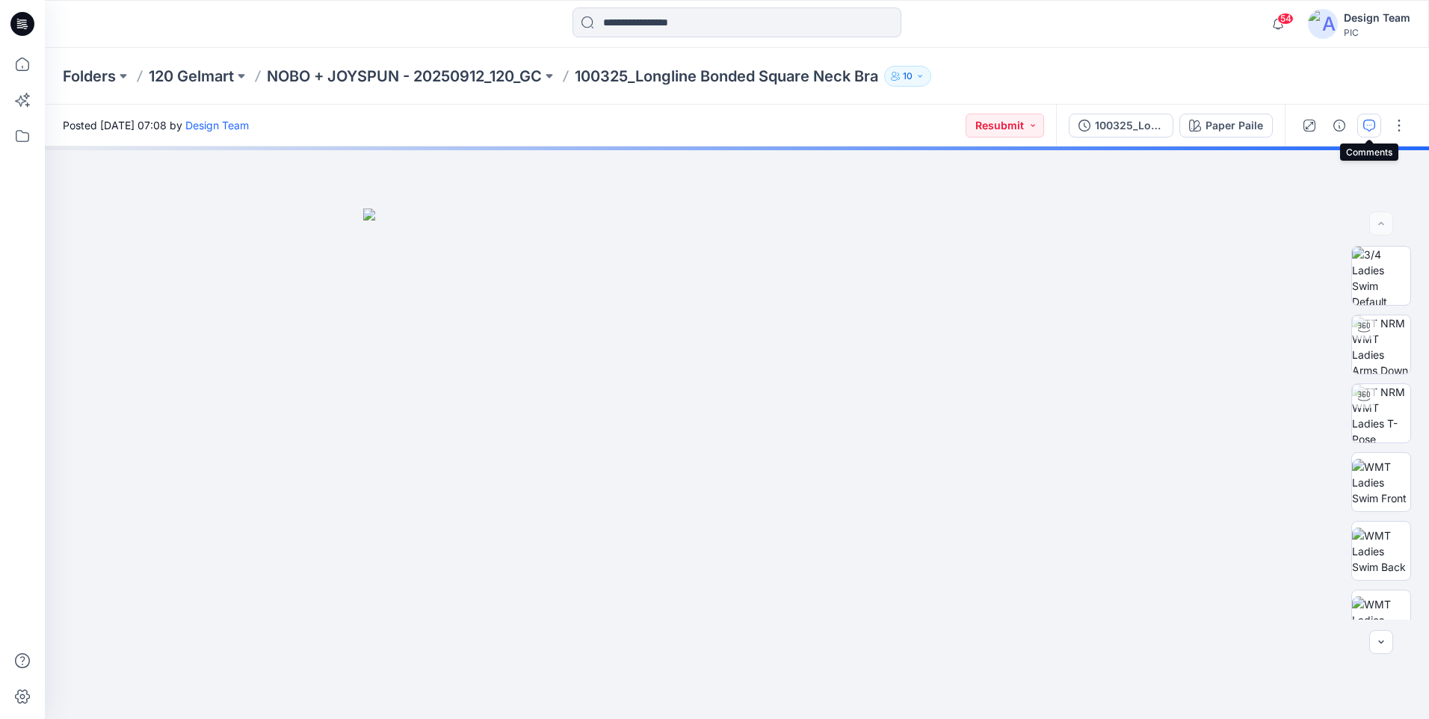
click at [1363, 126] on icon "button" at bounding box center [1369, 126] width 12 height 12
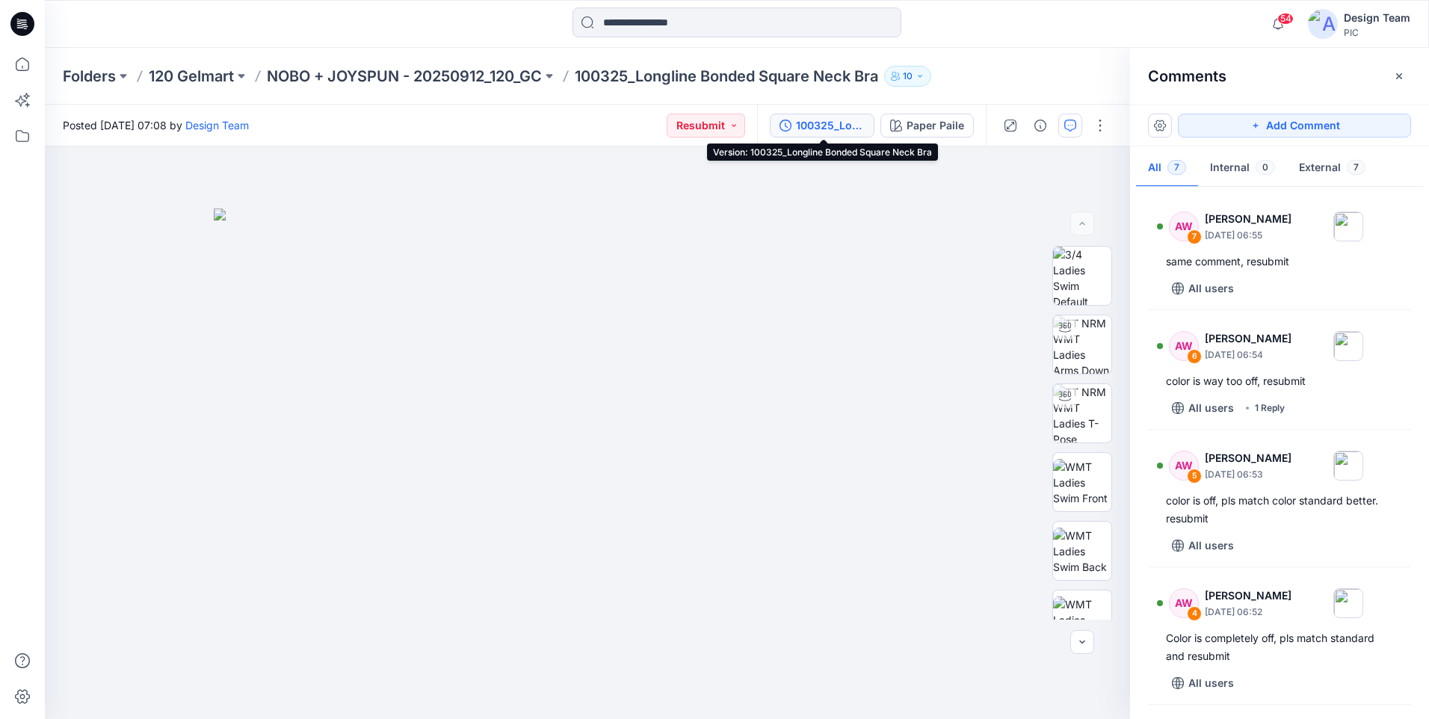
click at [845, 131] on div "100325_Longline Bonded Square Neck Bra" at bounding box center [830, 125] width 69 height 16
